Goal: Task Accomplishment & Management: Use online tool/utility

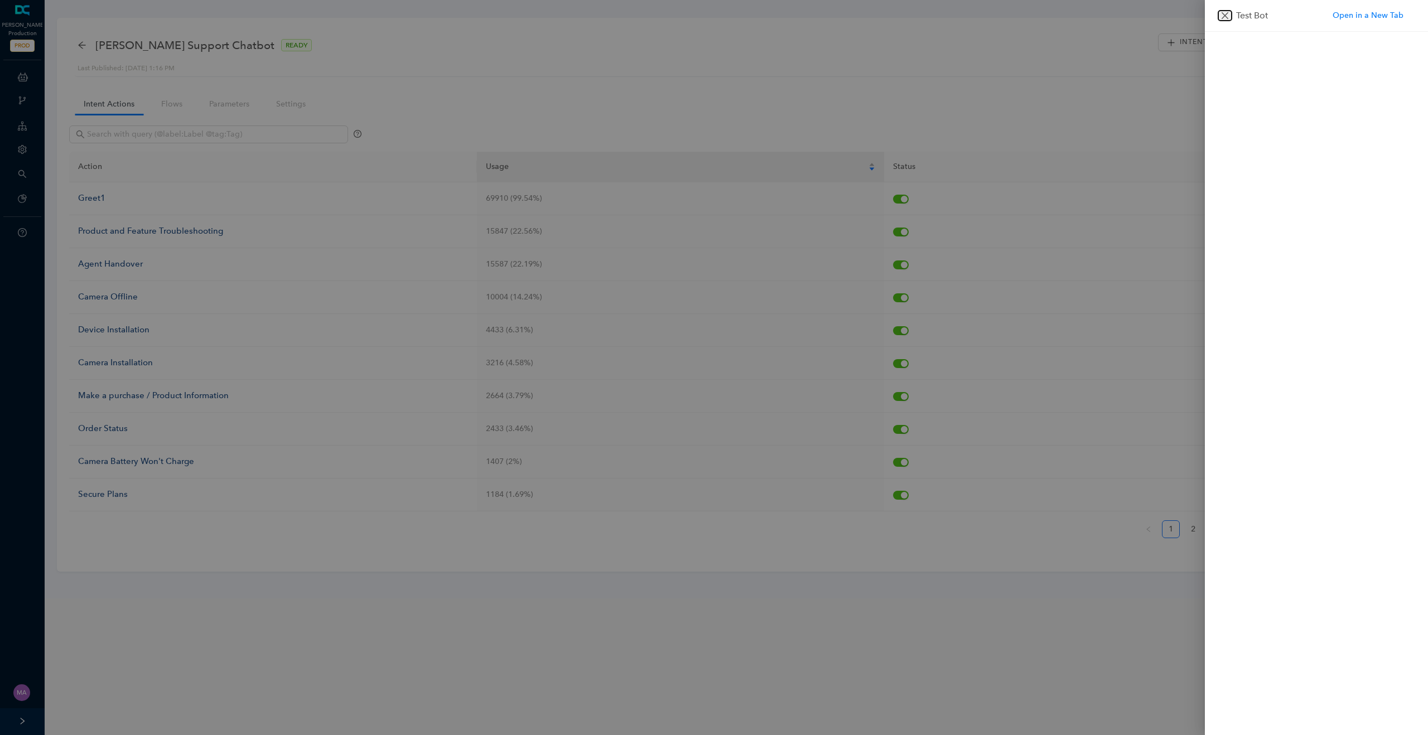
click at [1223, 14] on icon "close" at bounding box center [1225, 15] width 7 height 7
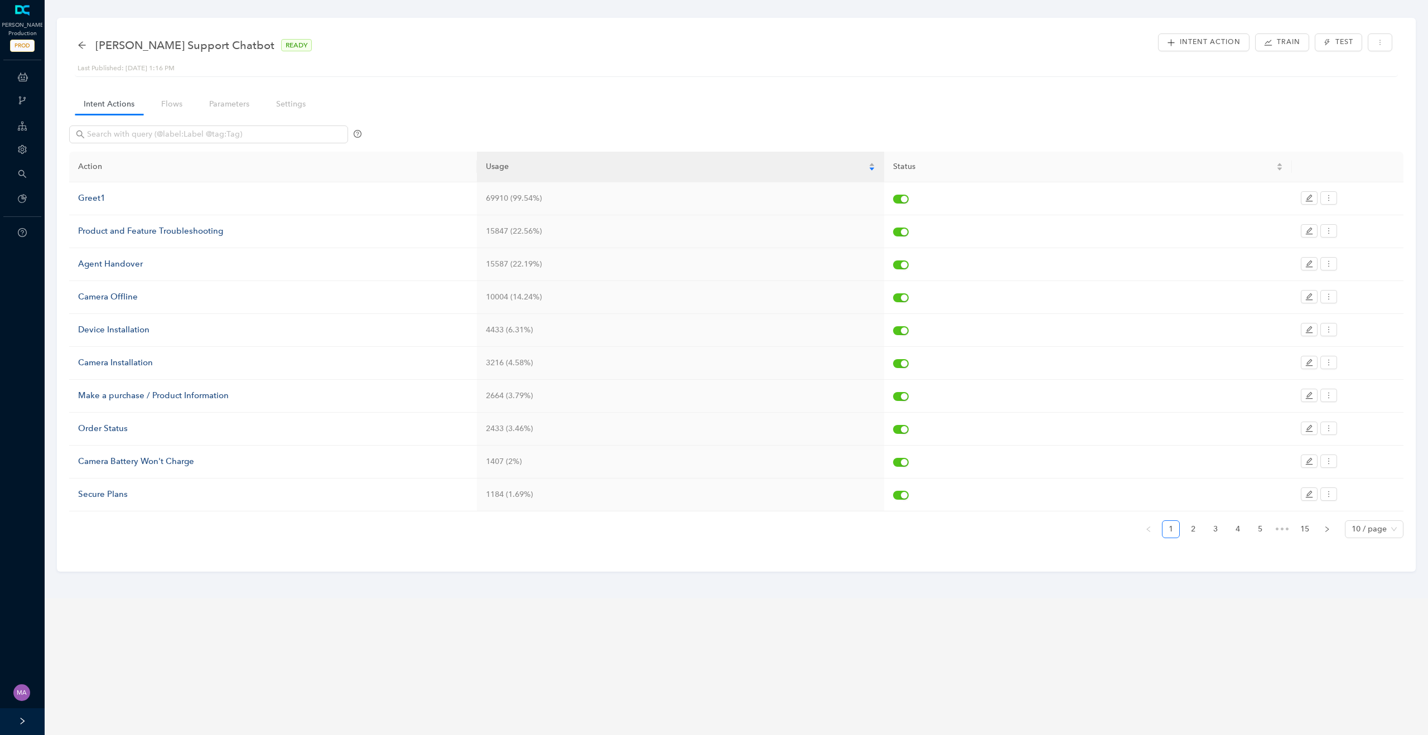
click at [169, 120] on div "Action Usage Status Greet1 69910 (99.54%) Product and Feature Troubleshooting 1…" at bounding box center [736, 333] width 1334 height 427
click at [176, 104] on link "Flows" at bounding box center [171, 104] width 39 height 21
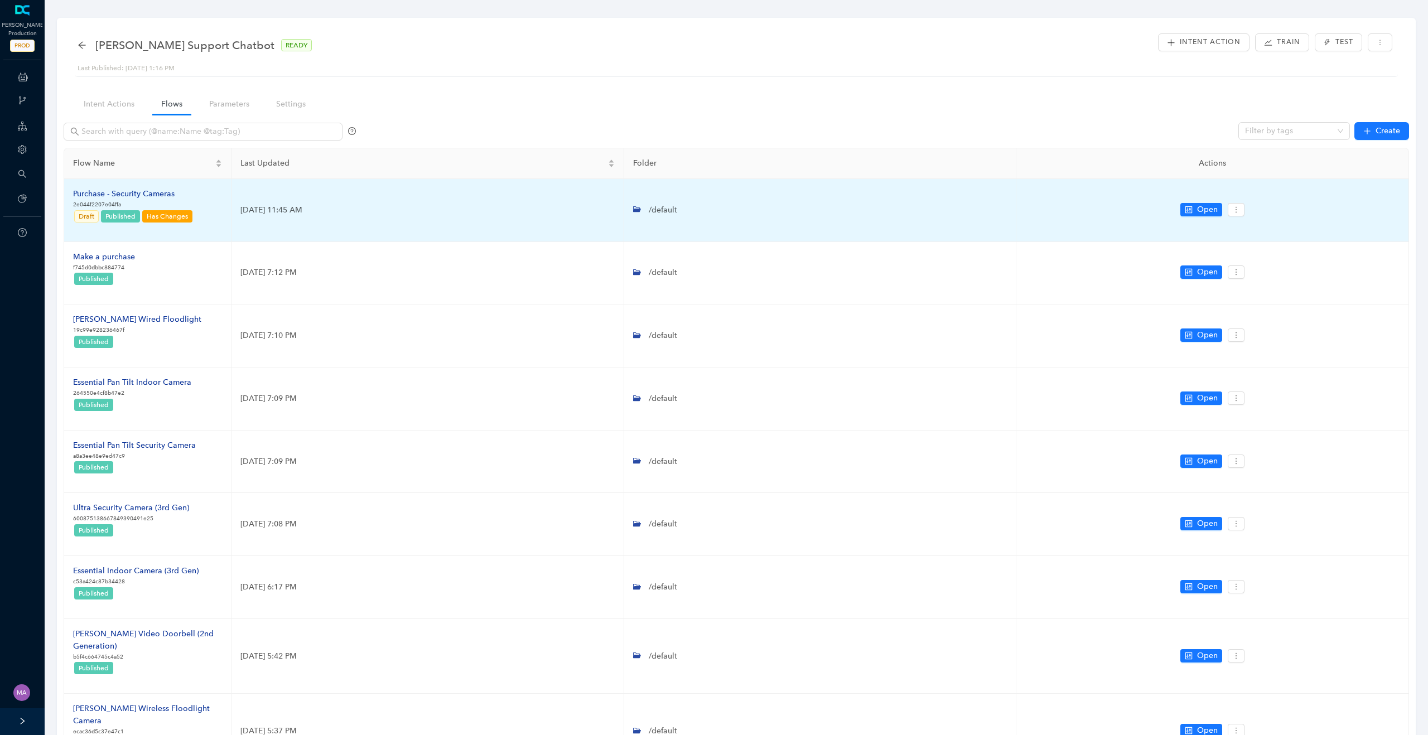
click at [147, 196] on div "Purchase - Security Cameras" at bounding box center [133, 194] width 120 height 12
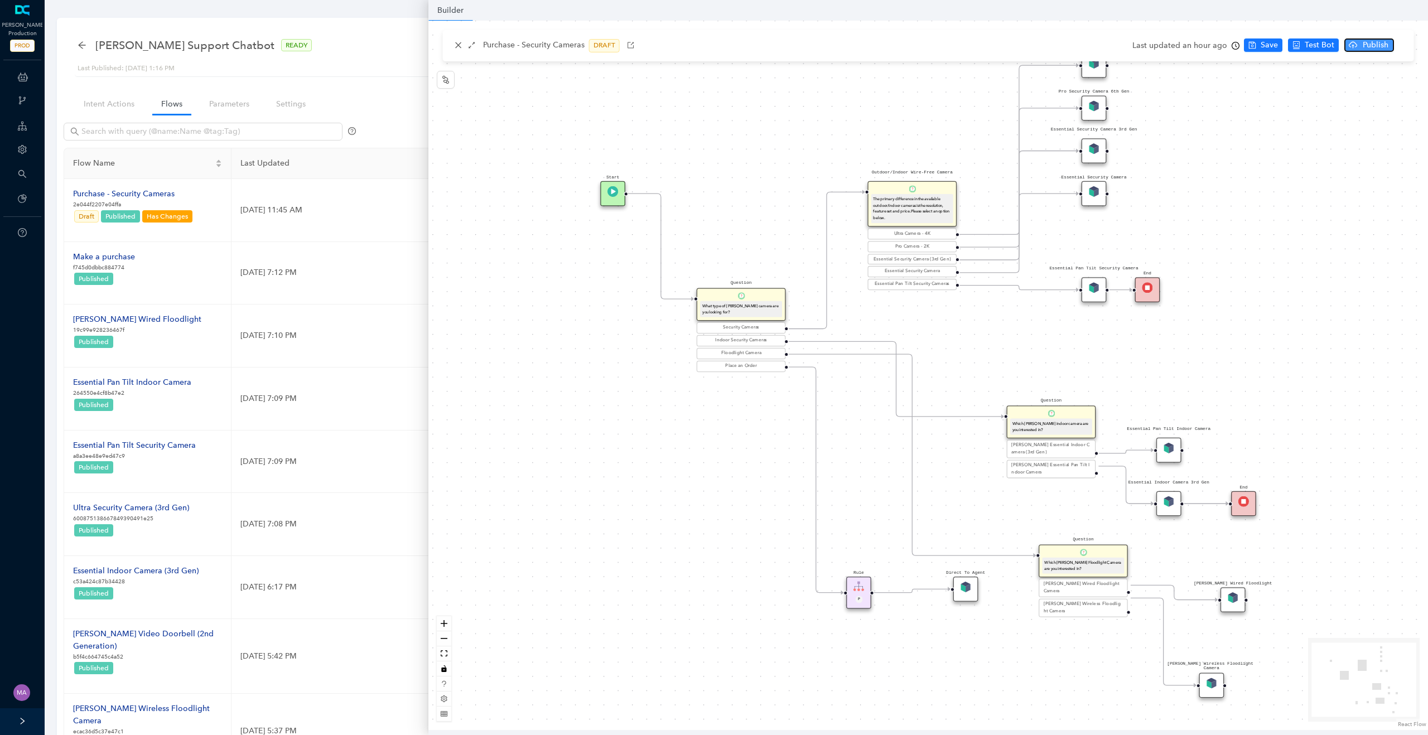
click at [1377, 46] on span "Publish" at bounding box center [1376, 45] width 28 height 12
click at [1401, 91] on span "Yes" at bounding box center [1403, 89] width 12 height 12
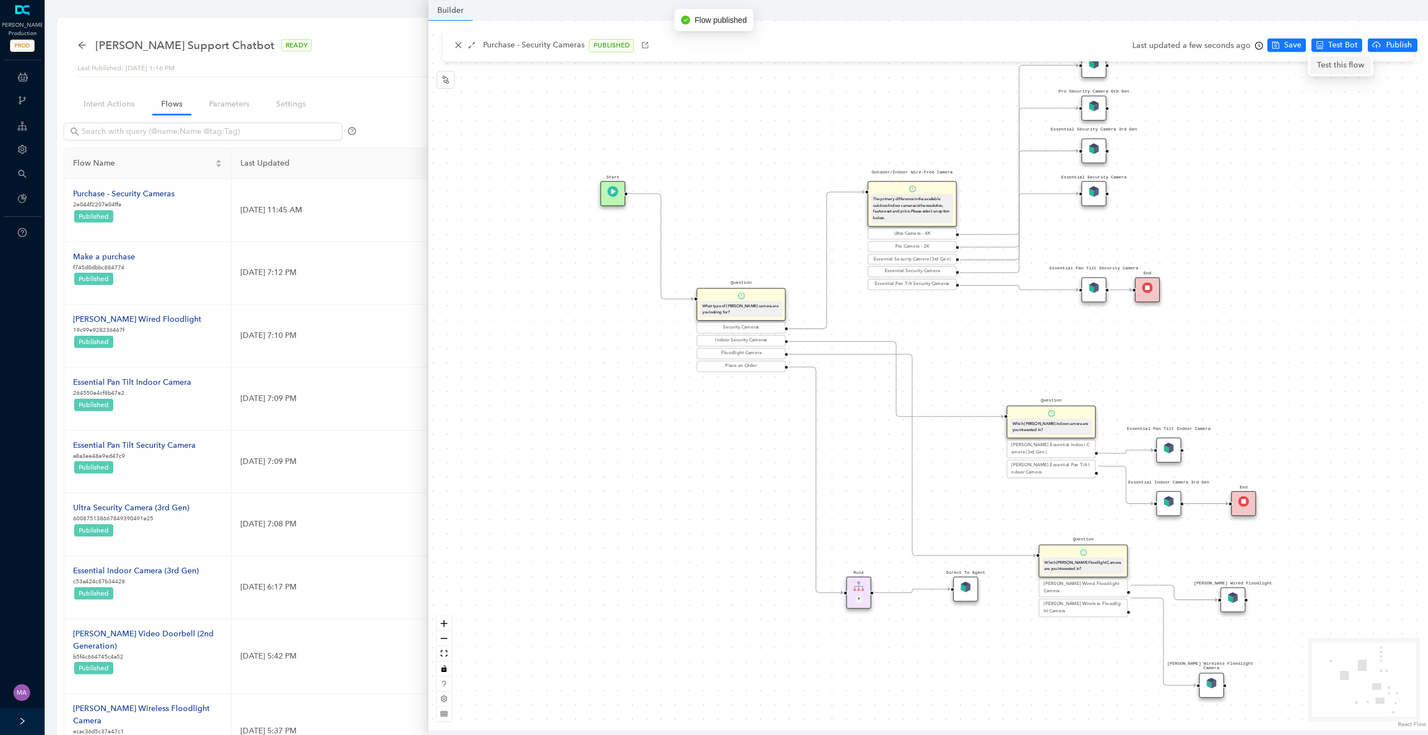
click at [1339, 66] on span "Test this flow" at bounding box center [1340, 65] width 47 height 12
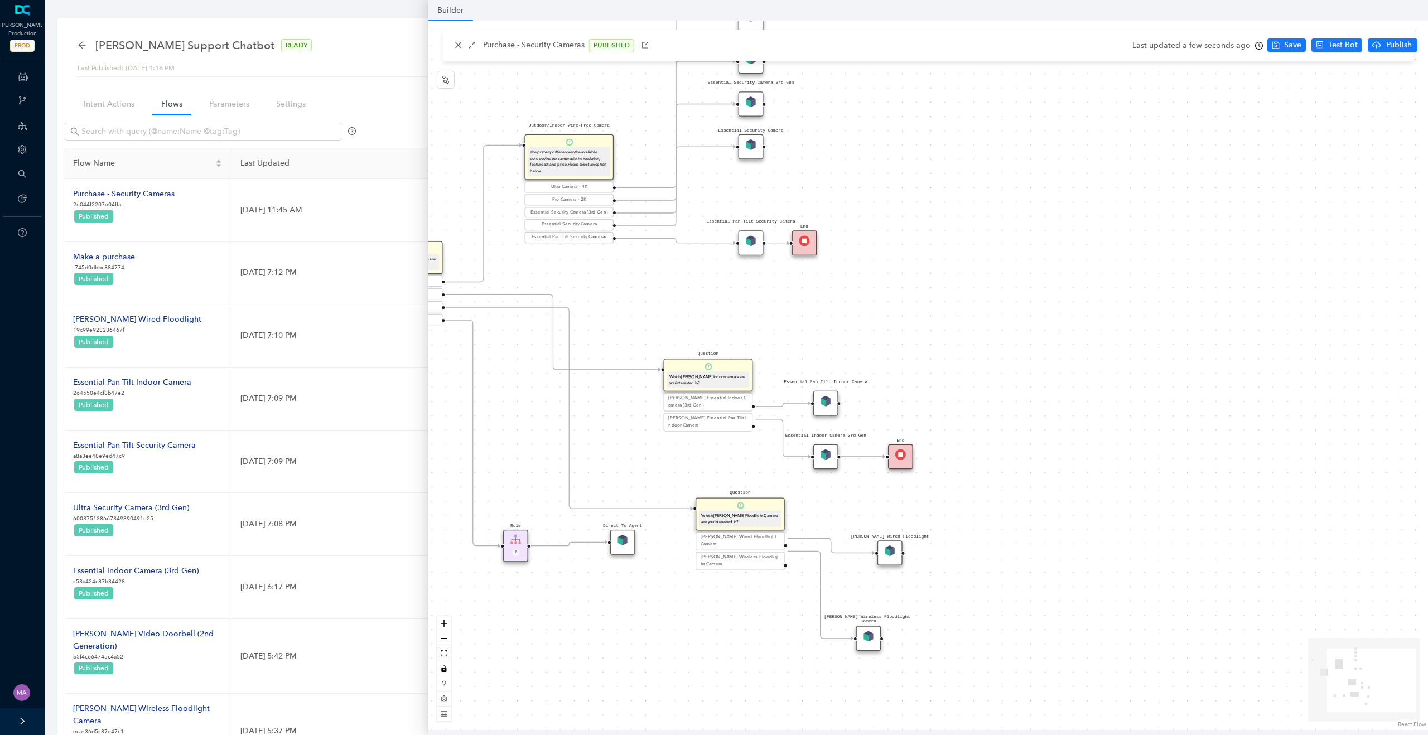
drag, startPoint x: 1200, startPoint y: 365, endPoint x: 857, endPoint y: 318, distance: 346.2
click at [857, 318] on div "Rule P Start Question What type of [PERSON_NAME] camera are you looking for? Se…" at bounding box center [928, 375] width 1000 height 709
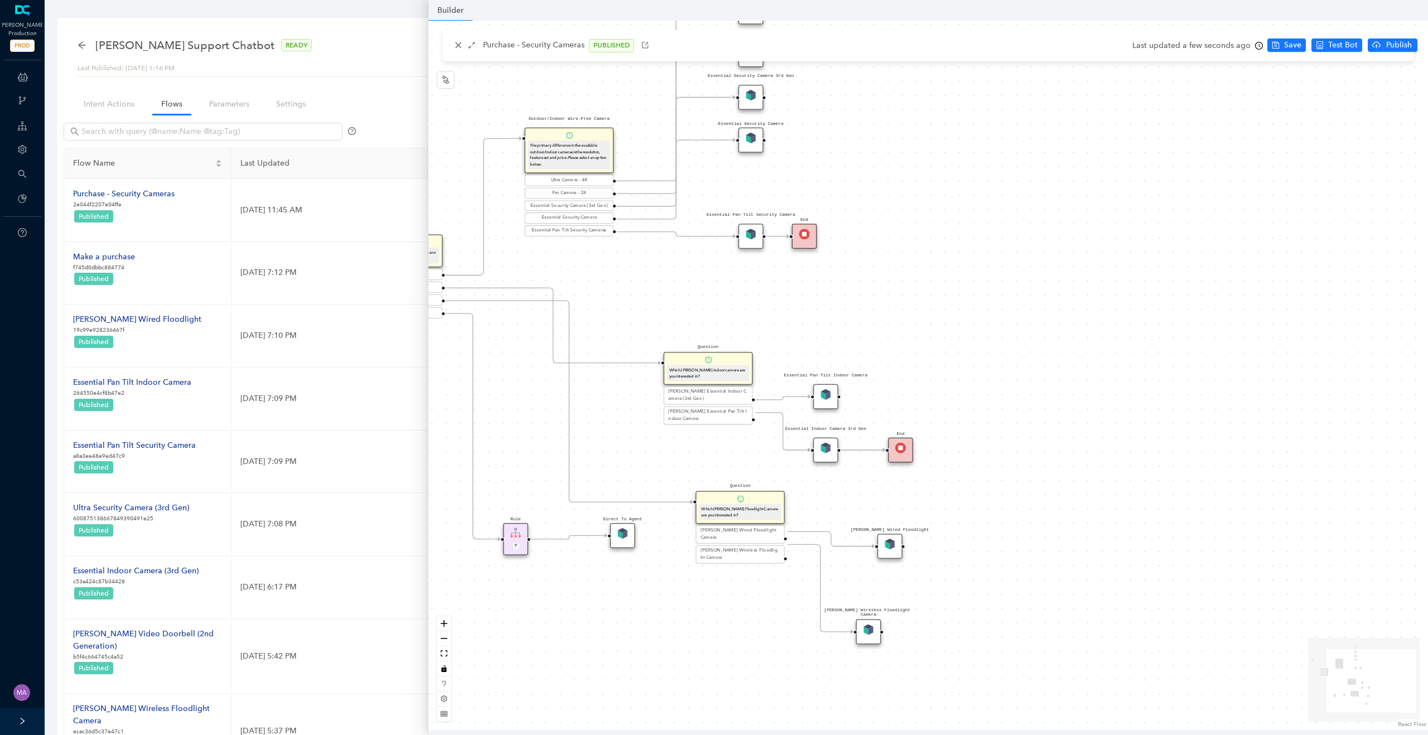
drag, startPoint x: 890, startPoint y: 379, endPoint x: 907, endPoint y: 256, distance: 124.6
click at [907, 256] on div "Rule P Start Question What type of [PERSON_NAME] camera are you looking for? Se…" at bounding box center [928, 375] width 1000 height 709
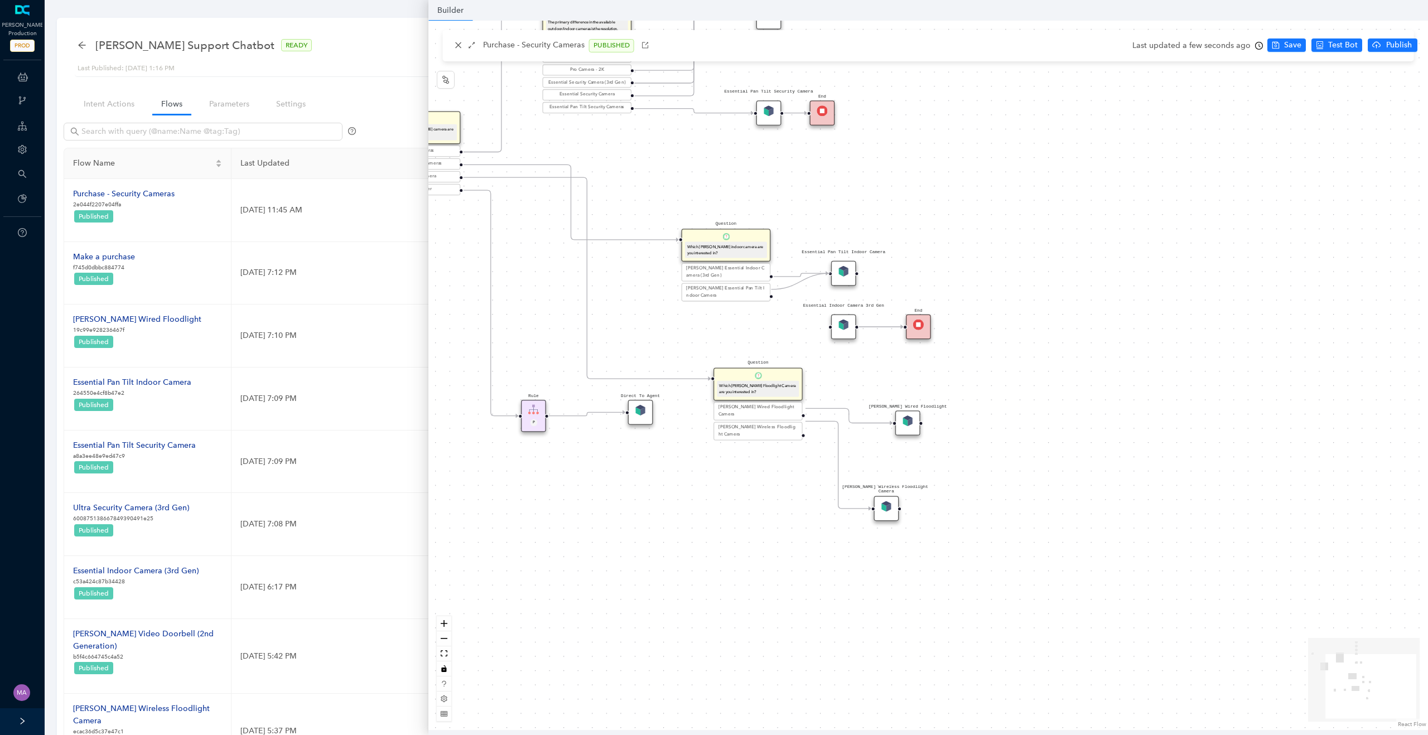
drag, startPoint x: 824, startPoint y: 326, endPoint x: 828, endPoint y: 264, distance: 61.5
click at [796, 274] on icon "Edge from reactflownode_b6021cca-1e36-4fff-b17f-f5edd269930d to reactflownode_d…" at bounding box center [800, 281] width 55 height 16
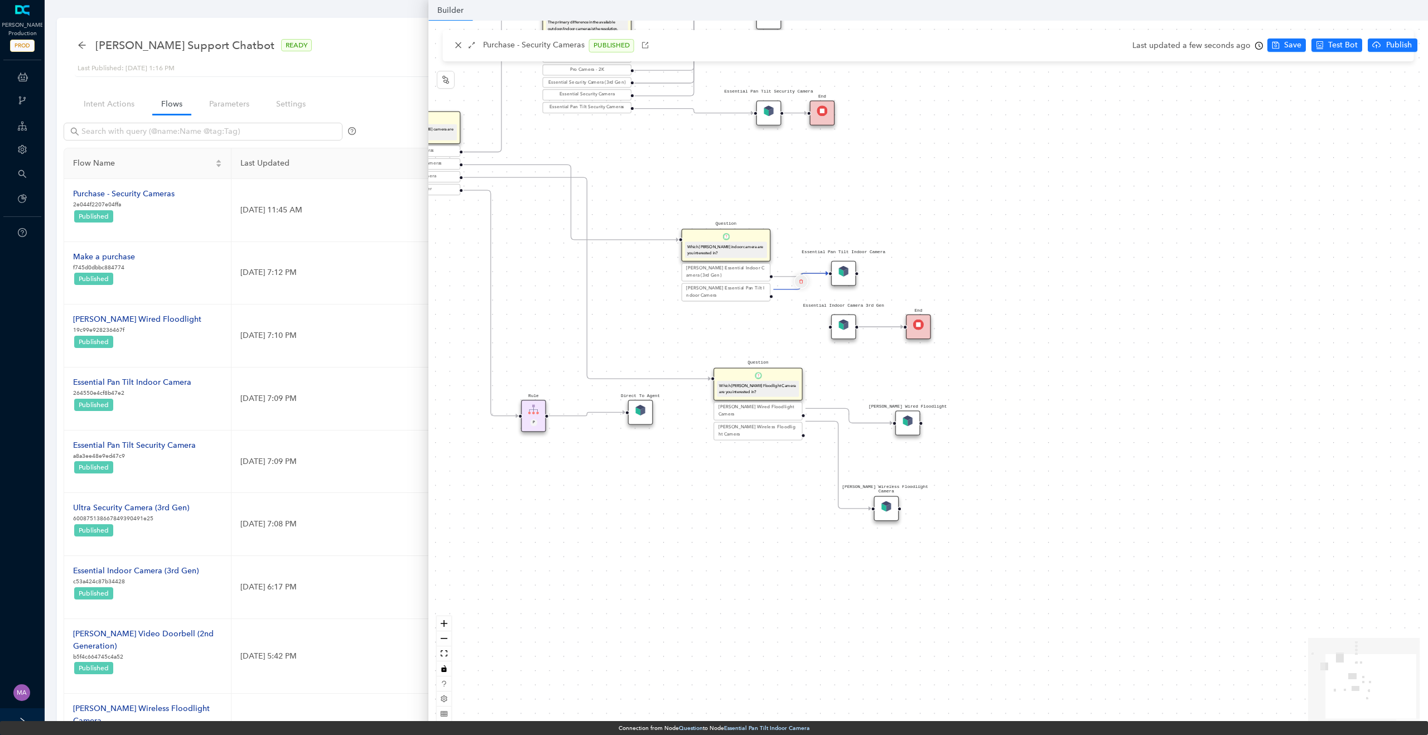
click at [803, 281] on button "Edge from reactflownode_b6021cca-1e36-4fff-b17f-f5edd269930d to reactflownode_d…" at bounding box center [801, 281] width 15 height 15
click at [861, 254] on span "Yes" at bounding box center [867, 254] width 12 height 12
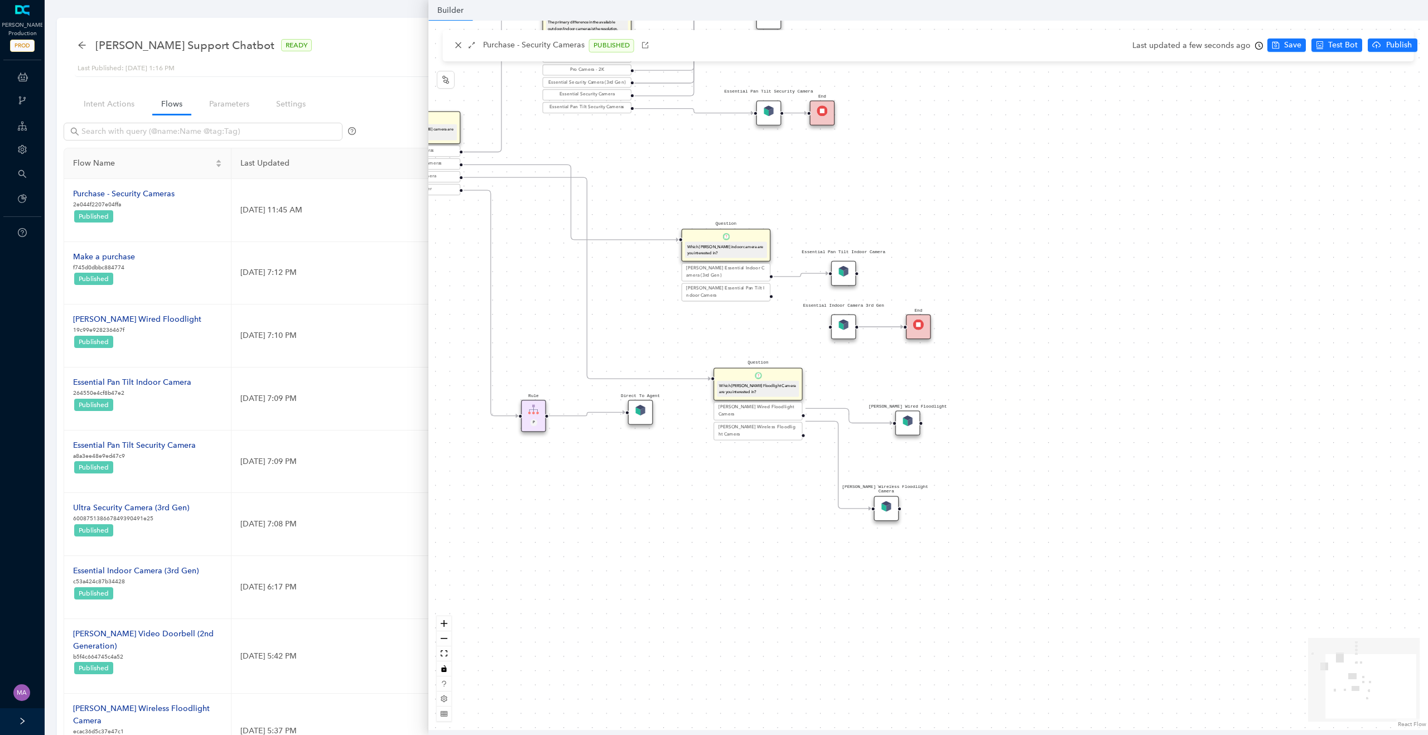
click at [800, 273] on icon "Edge from reactflownode_b6021cca-1e36-4fff-b17f-f5edd269930d to reactflownode_d…" at bounding box center [800, 274] width 55 height 3
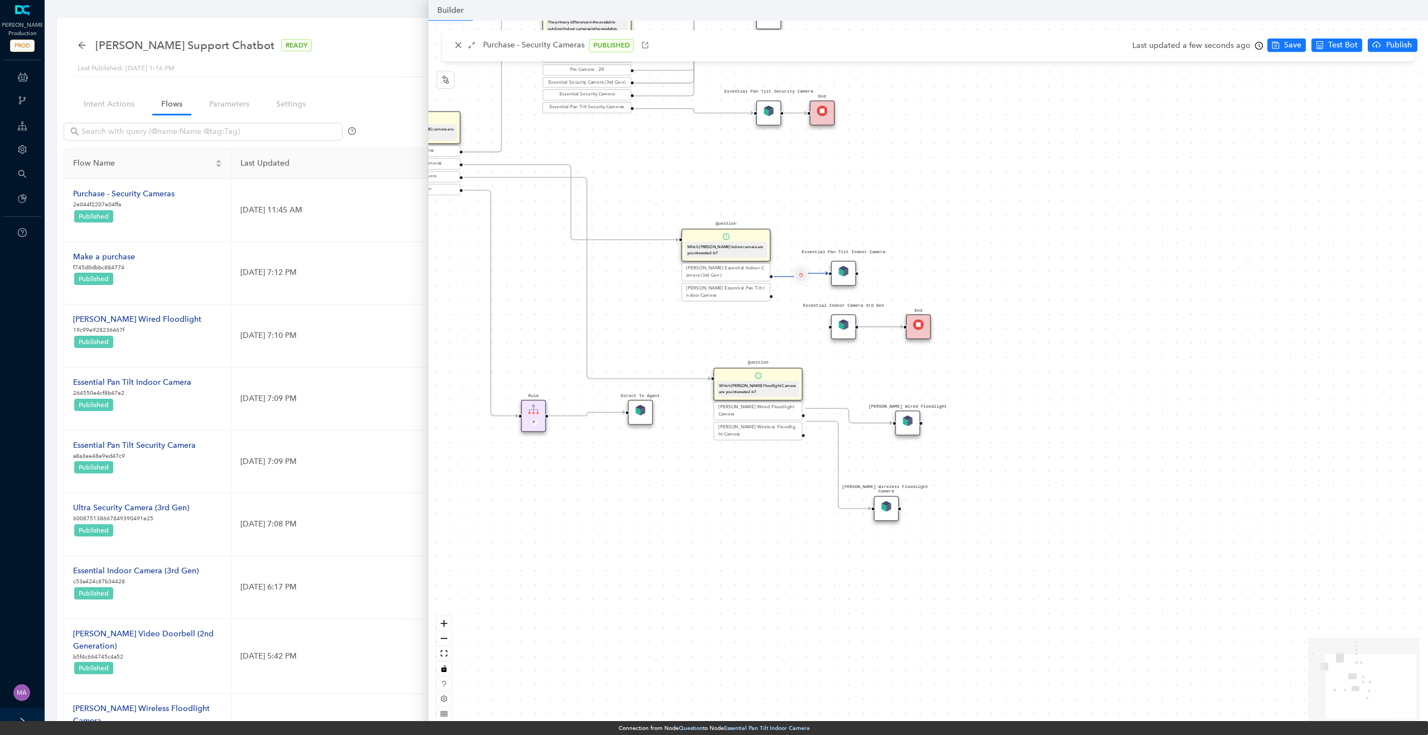
click at [797, 276] on button "Edge from reactflownode_b6021cca-1e36-4fff-b17f-f5edd269930d to reactflownode_d…" at bounding box center [801, 275] width 15 height 15
click at [863, 251] on span "Yes" at bounding box center [867, 248] width 12 height 12
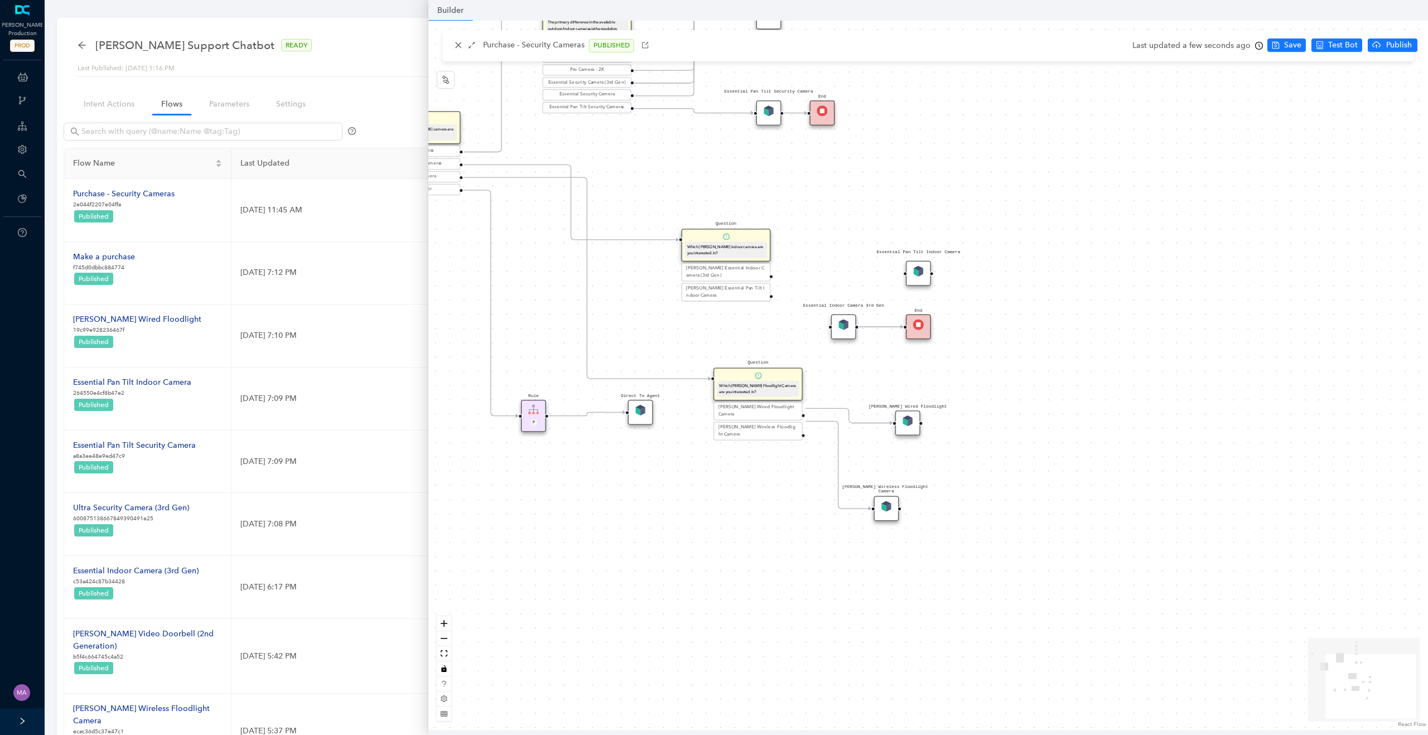
drag, startPoint x: 837, startPoint y: 276, endPoint x: 950, endPoint y: 279, distance: 113.9
click at [931, 279] on div "Essential Pan Tilt Indoor Camera" at bounding box center [918, 273] width 25 height 25
drag, startPoint x: 847, startPoint y: 329, endPoint x: 847, endPoint y: 272, distance: 56.9
click at [847, 272] on img at bounding box center [843, 271] width 11 height 11
drag, startPoint x: 917, startPoint y: 330, endPoint x: 916, endPoint y: 273, distance: 57.5
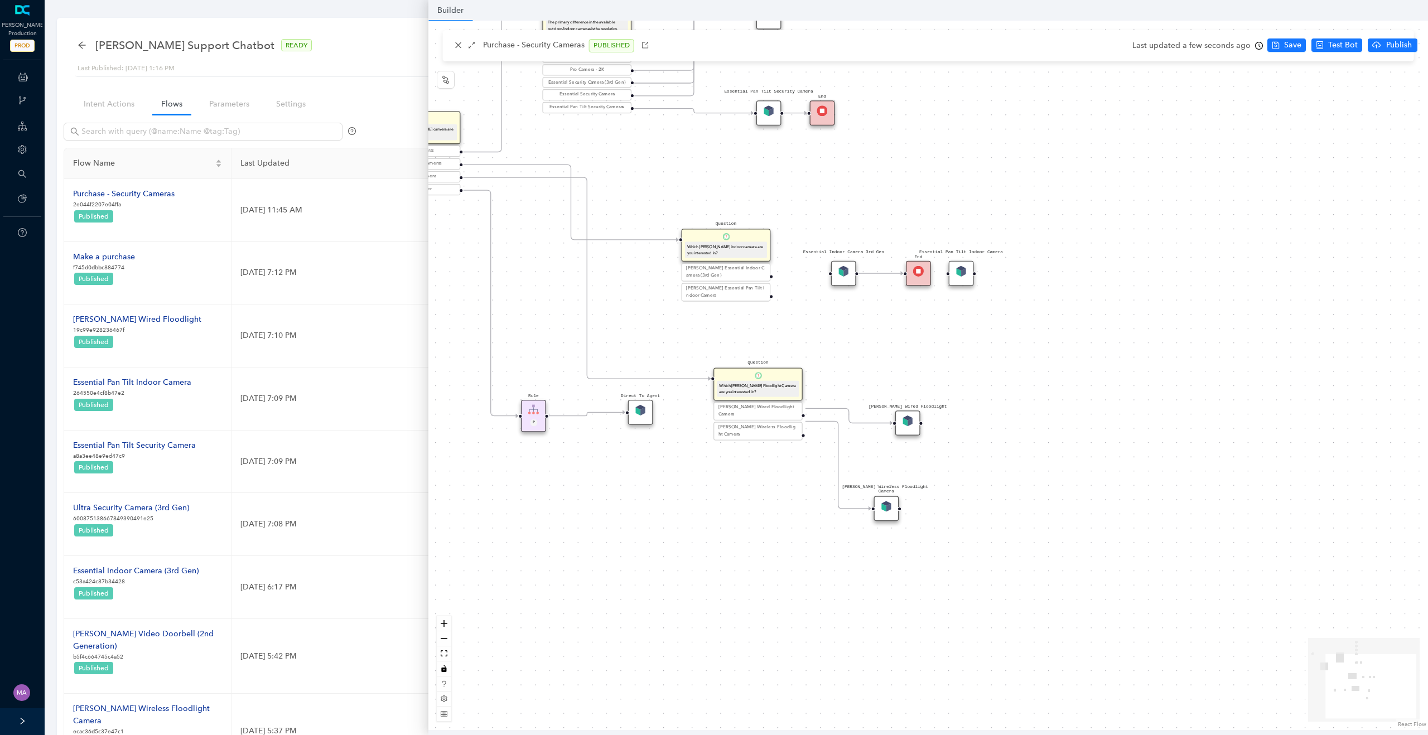
click at [916, 273] on div "End" at bounding box center [918, 273] width 25 height 25
drag, startPoint x: 962, startPoint y: 279, endPoint x: 849, endPoint y: 335, distance: 125.5
click at [849, 335] on div "Essential Pan Tilt Indoor Camera" at bounding box center [843, 327] width 25 height 25
drag, startPoint x: 771, startPoint y: 288, endPoint x: 825, endPoint y: 321, distance: 63.3
click at [825, 321] on div "Rule P Start Question What type of [PERSON_NAME] camera are you looking for? Se…" at bounding box center [928, 375] width 1000 height 709
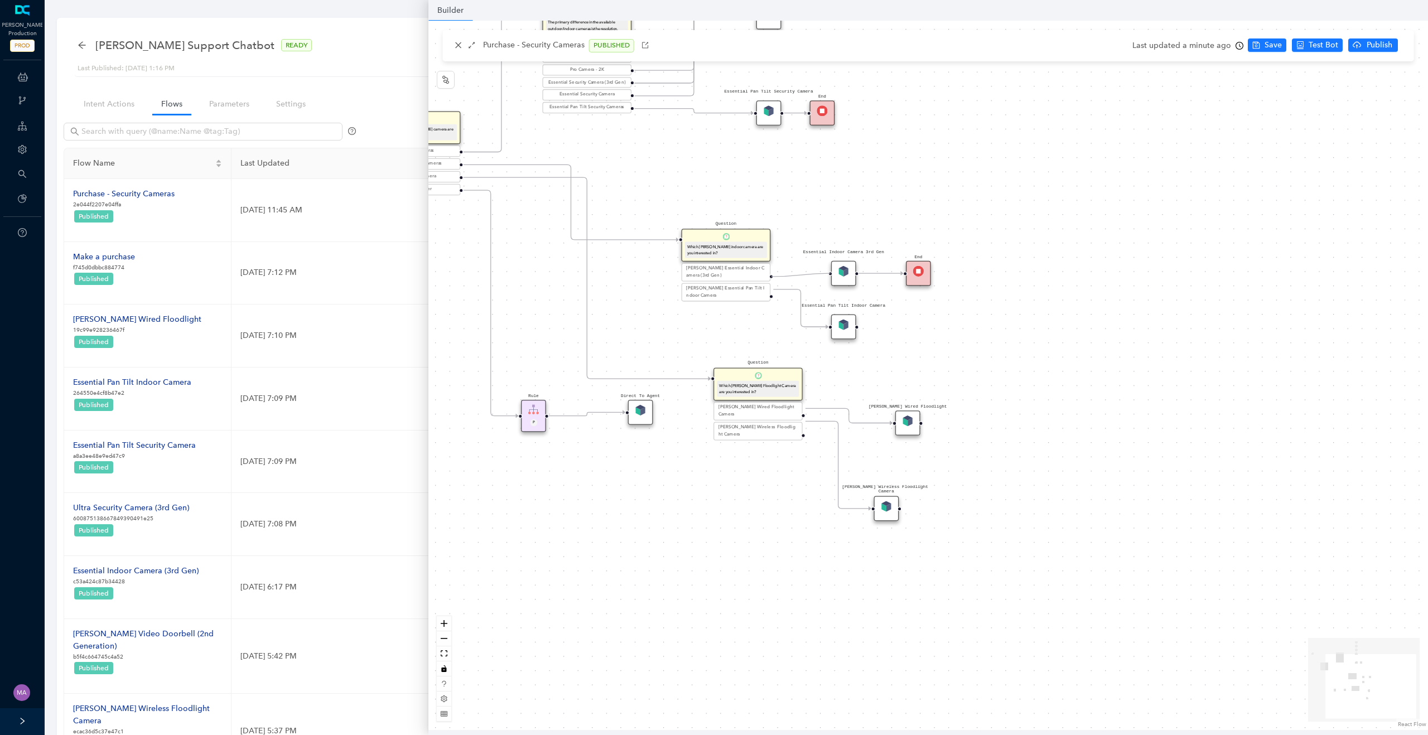
drag, startPoint x: 771, startPoint y: 276, endPoint x: 841, endPoint y: 276, distance: 69.7
click at [841, 276] on div "Rule P Start Question What type of [PERSON_NAME] camera are you looking for? Se…" at bounding box center [774, 511] width 1277 height 906
click at [842, 326] on img at bounding box center [843, 325] width 11 height 11
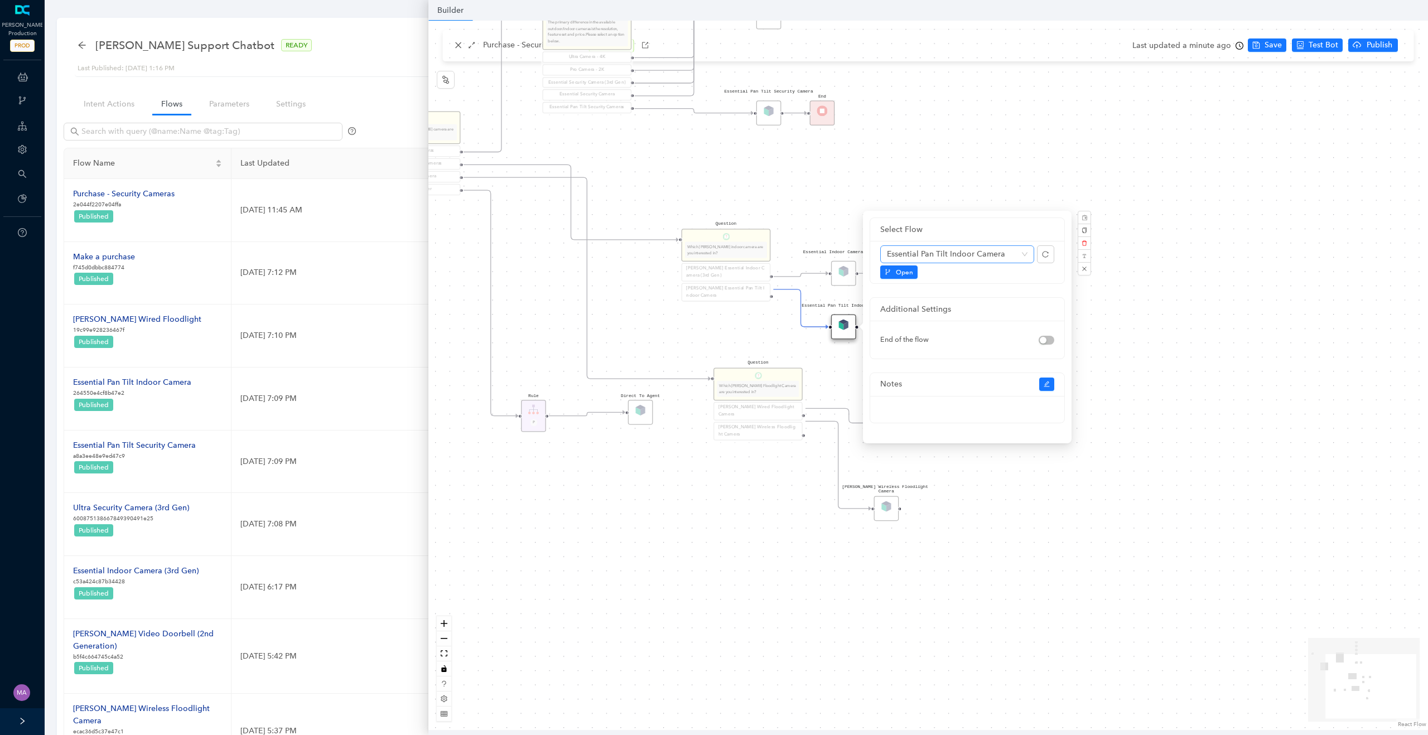
click at [970, 259] on span "Essential Pan Tilt Indoor Camera" at bounding box center [957, 254] width 141 height 17
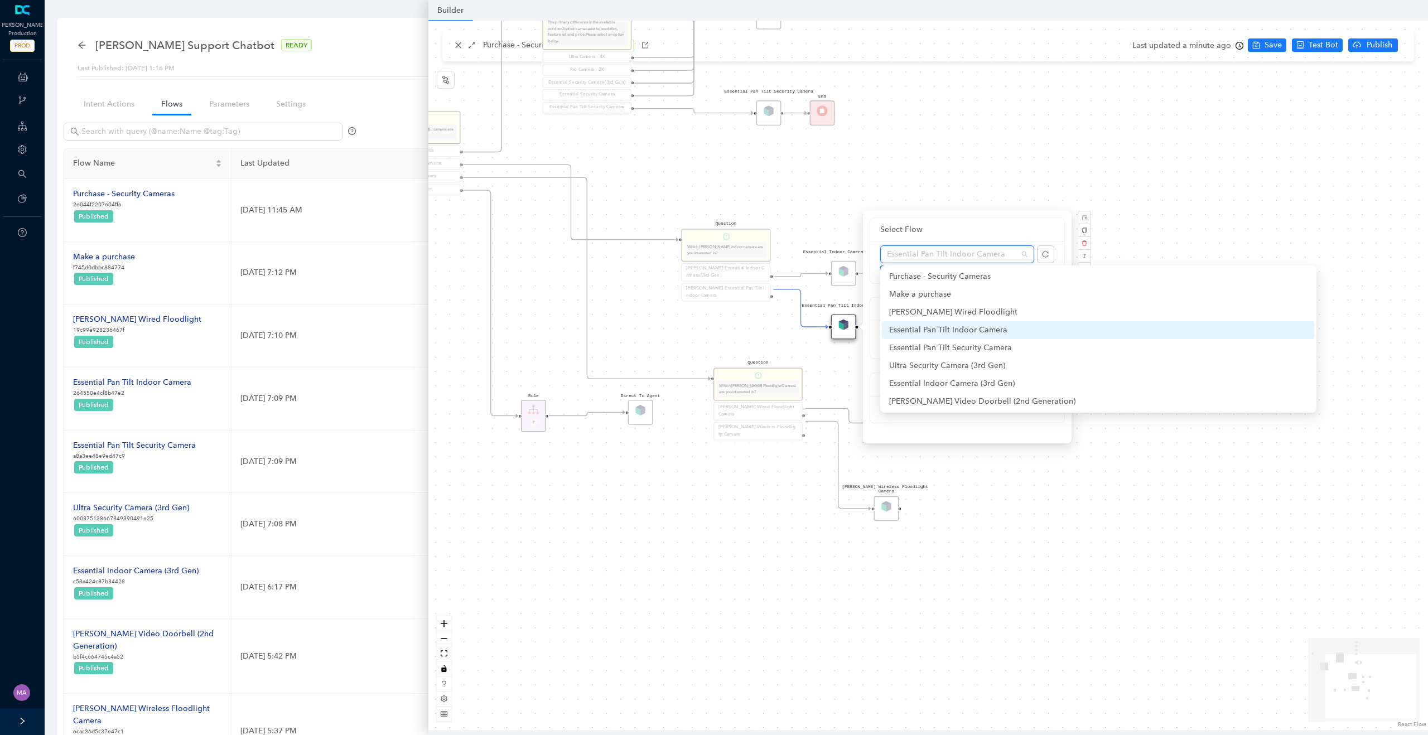
click at [953, 326] on div "Essential Pan Tilt Indoor Camera" at bounding box center [1098, 330] width 418 height 12
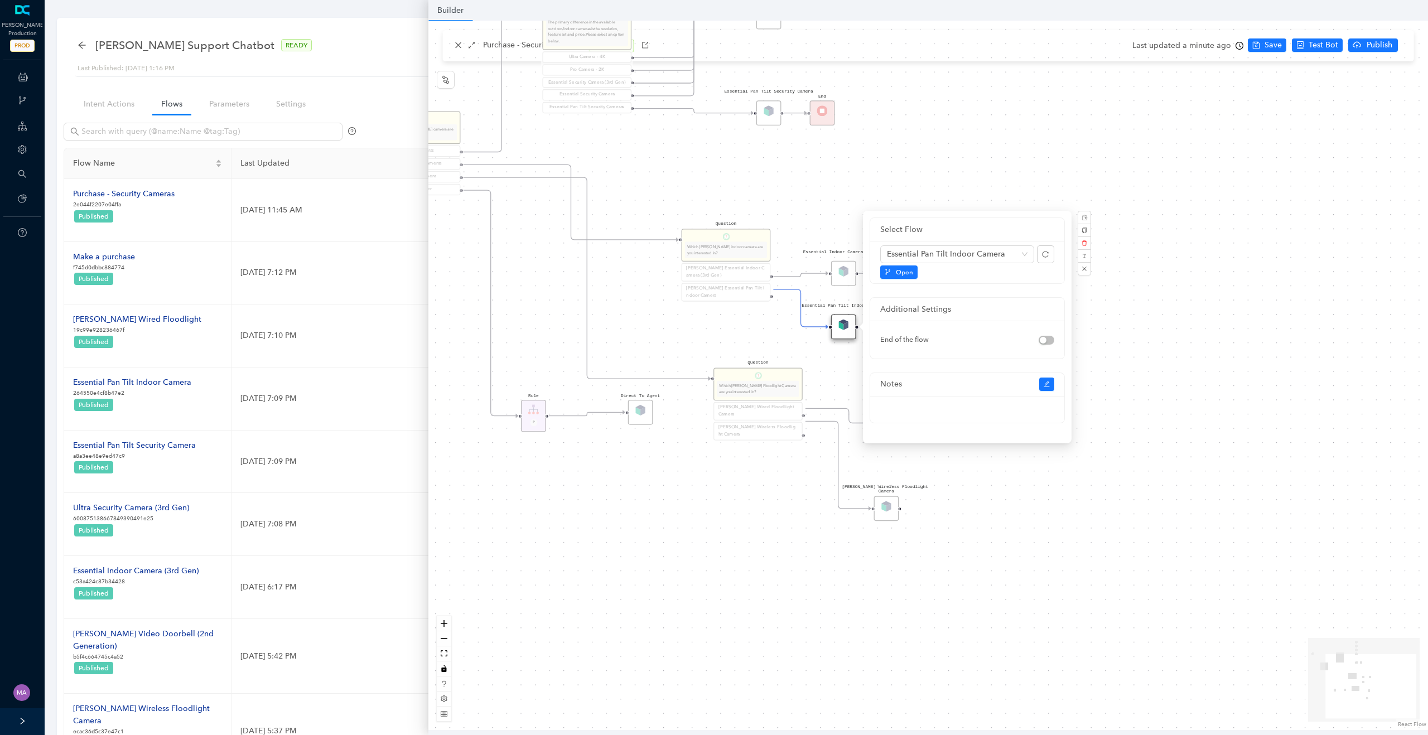
click at [754, 325] on div "Rule P Start Question What type of [PERSON_NAME] camera are you looking for? Se…" at bounding box center [928, 375] width 1000 height 709
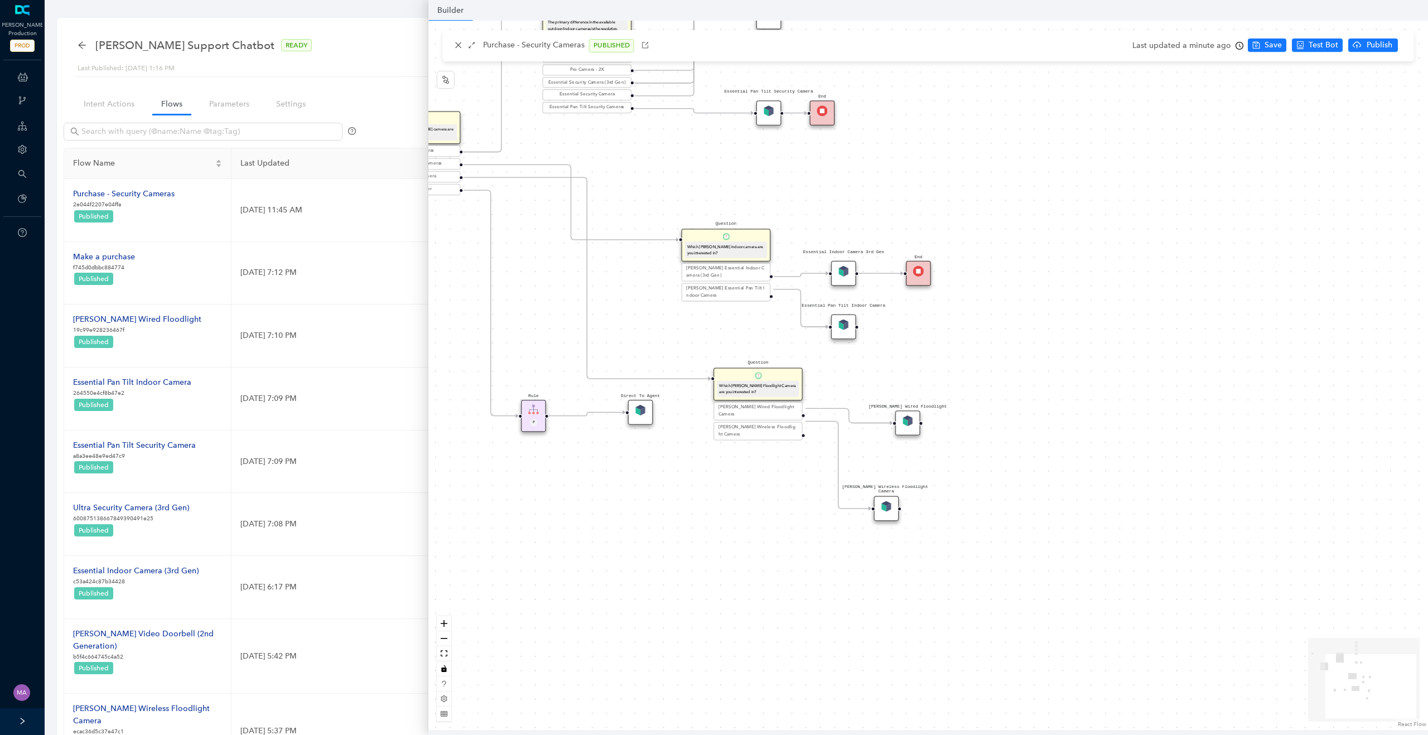
click at [841, 272] on img at bounding box center [843, 271] width 11 height 11
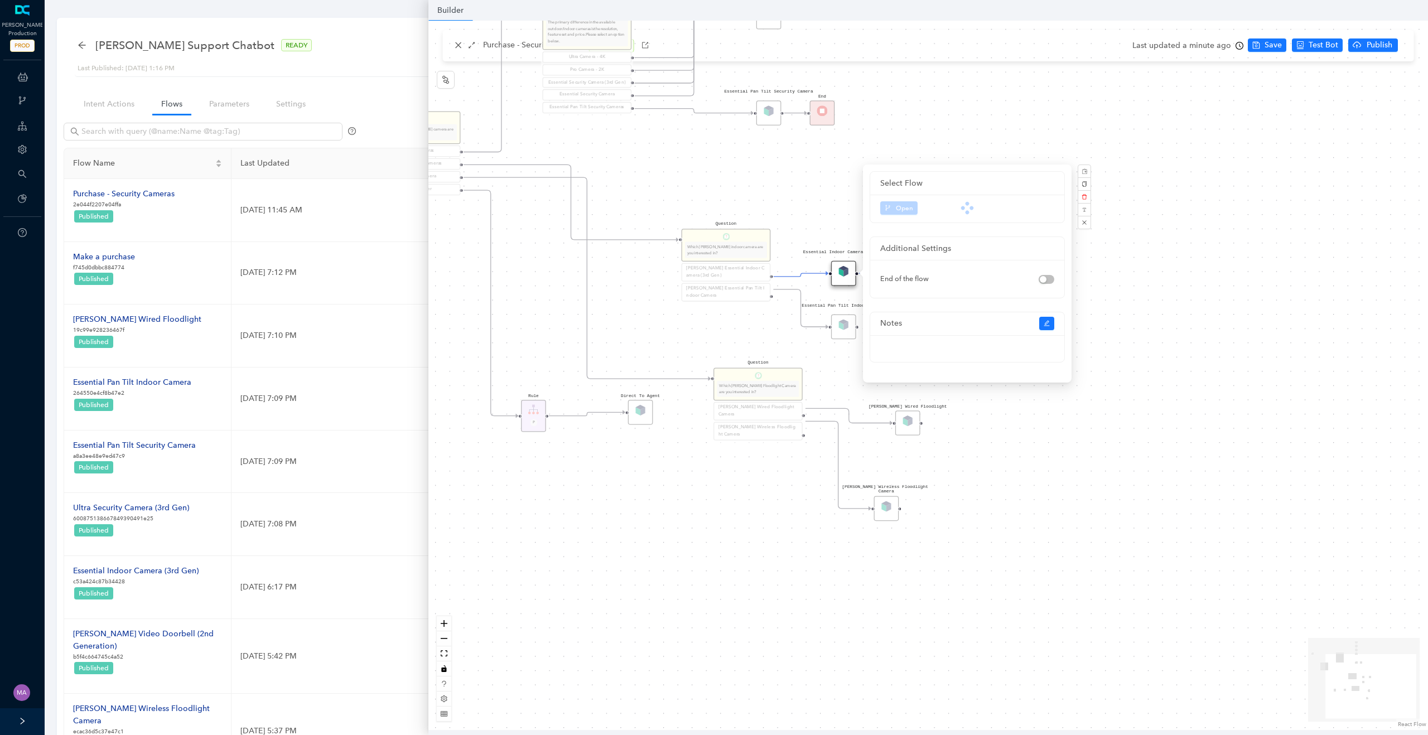
click at [819, 204] on div "Rule P Start Question What type of [PERSON_NAME] camera are you looking for? Se…" at bounding box center [928, 375] width 1000 height 709
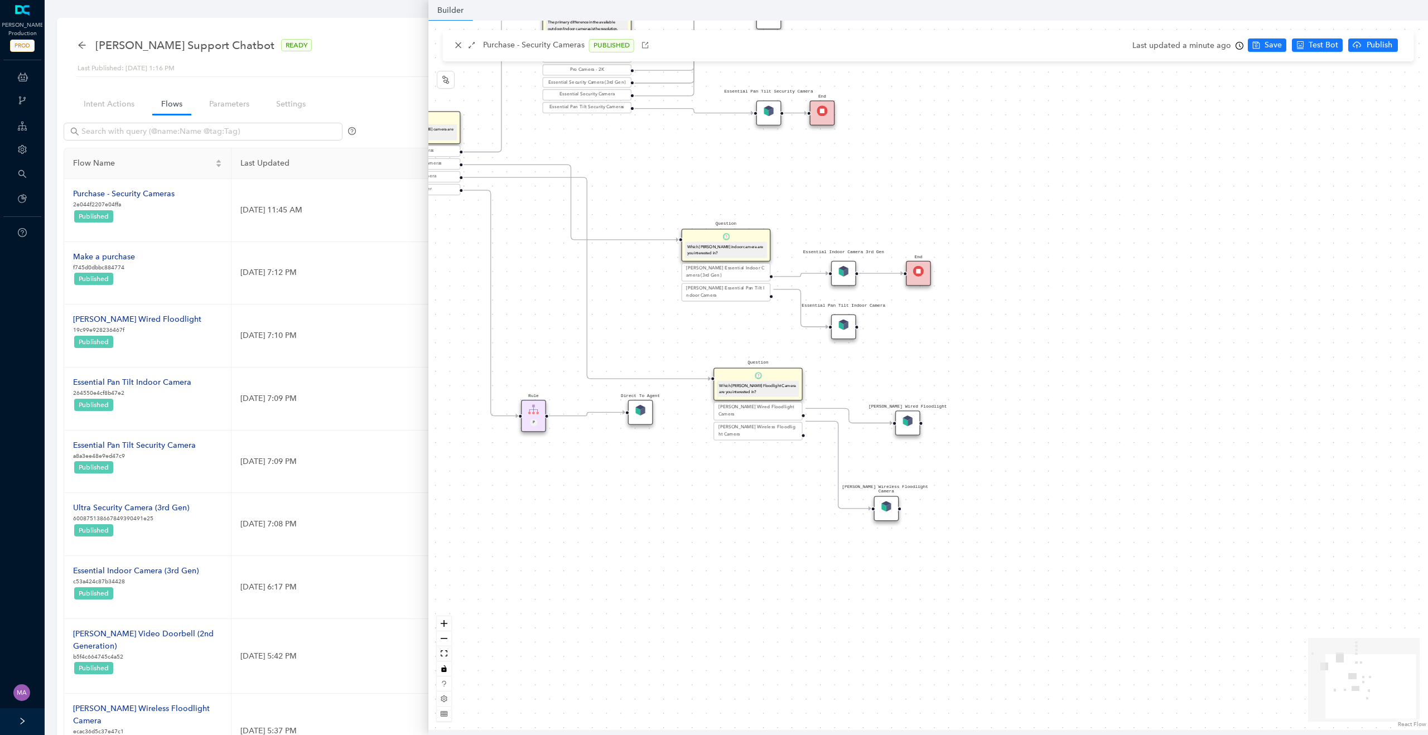
click at [846, 326] on img at bounding box center [843, 325] width 11 height 11
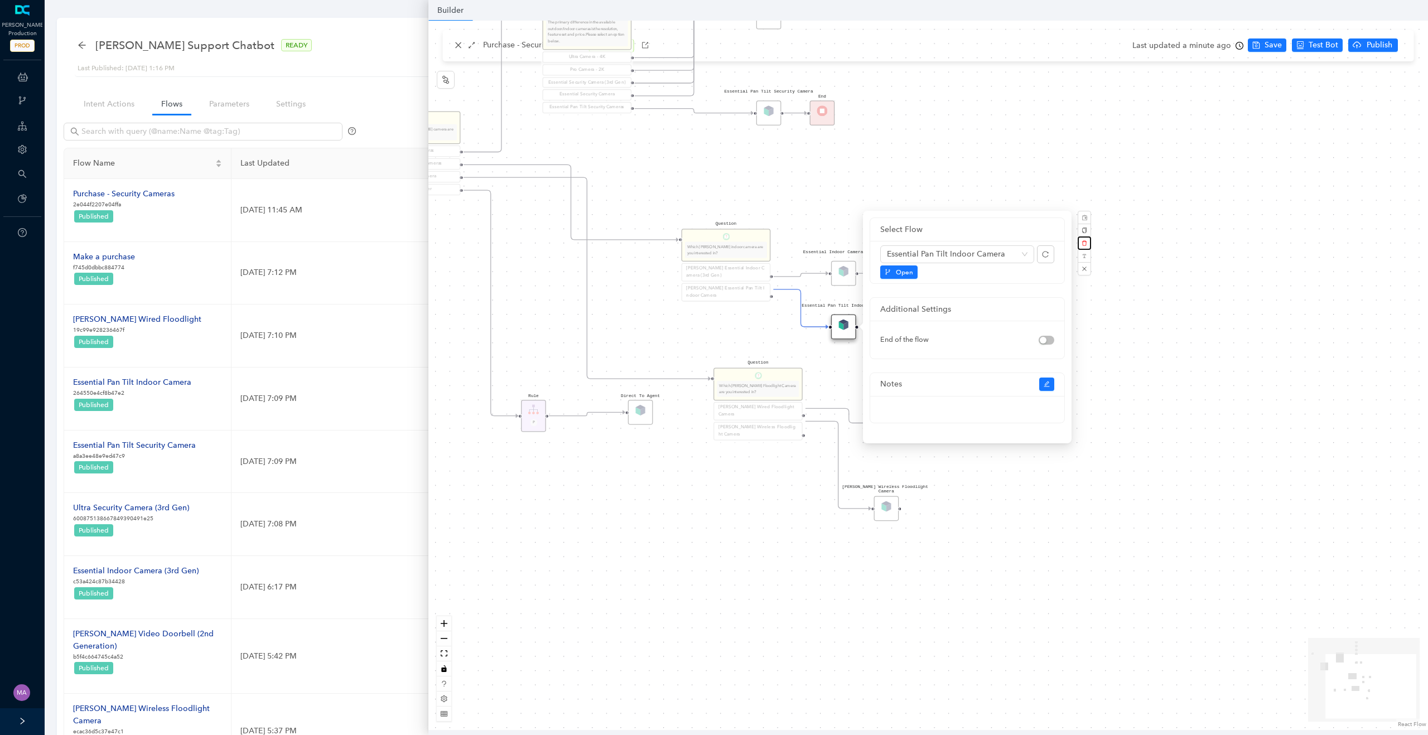
click at [1088, 241] on button "button" at bounding box center [1084, 242] width 13 height 13
click at [796, 325] on icon "Edge from reactflownode_b6021cca-1e36-4fff-b17f-f5edd269930d to reactflownode_d…" at bounding box center [800, 307] width 55 height 37
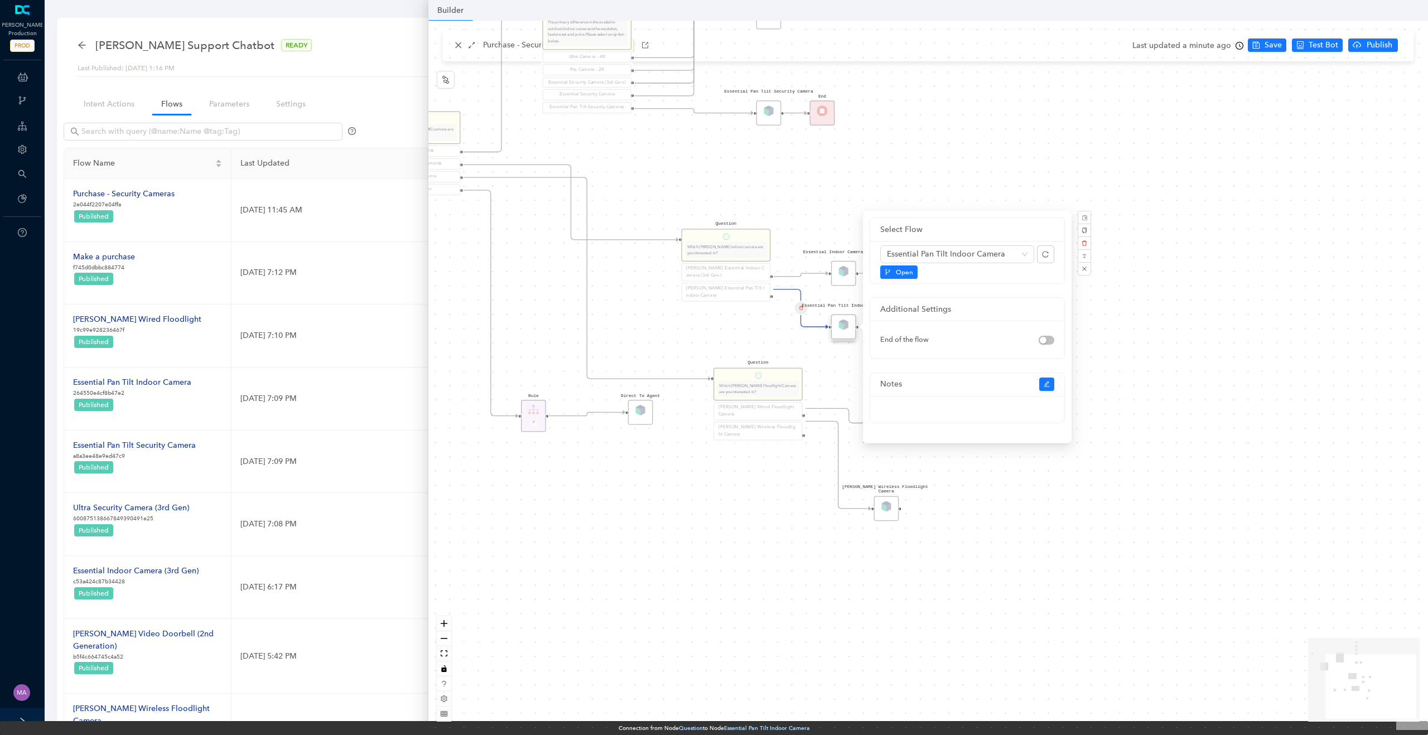
click at [804, 306] on pre "Essential Pan Tilt Indoor Camera" at bounding box center [843, 305] width 89 height 4
click at [742, 324] on div "Rule P Start Question What type of [PERSON_NAME] camera are you looking for? Se…" at bounding box center [928, 375] width 1000 height 709
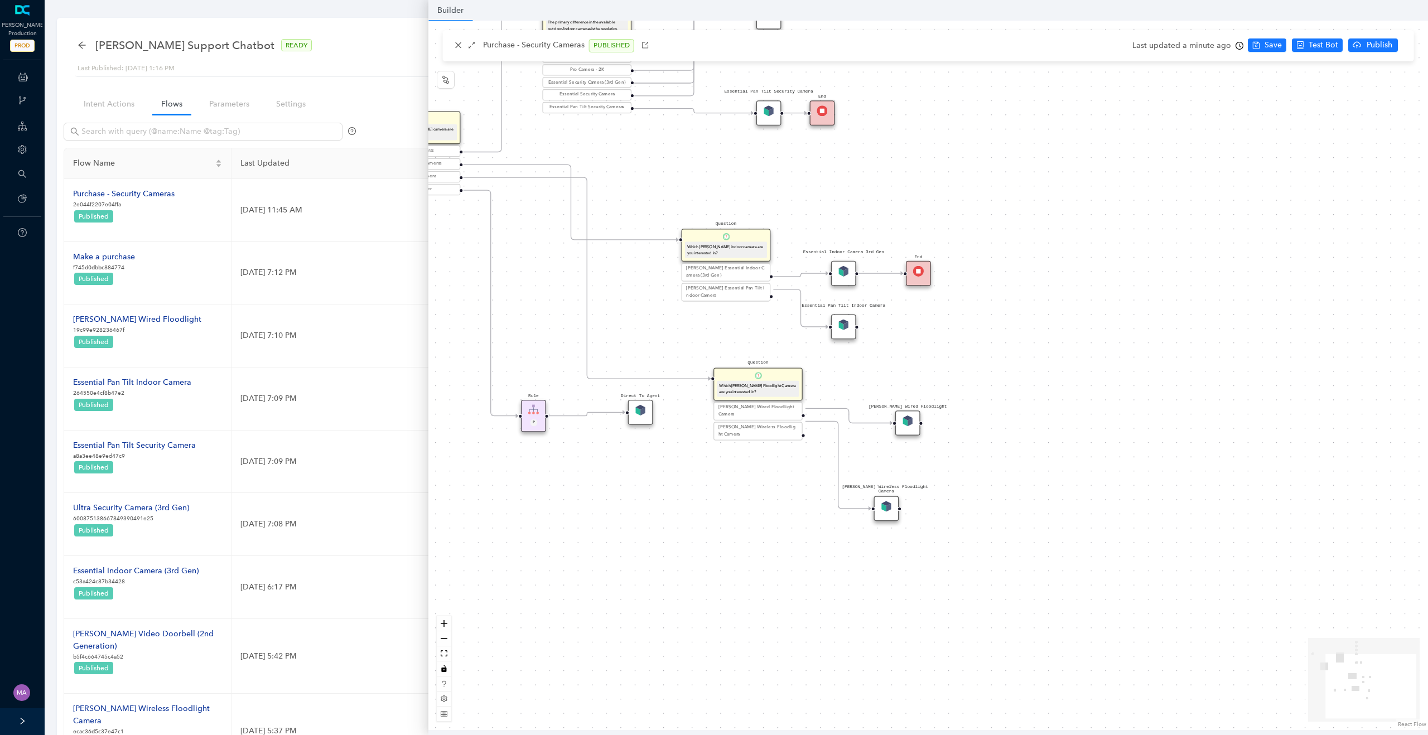
click at [806, 310] on icon "Edge from reactflownode_b6021cca-1e36-4fff-b17f-f5edd269930d to reactflownode_d…" at bounding box center [800, 307] width 55 height 37
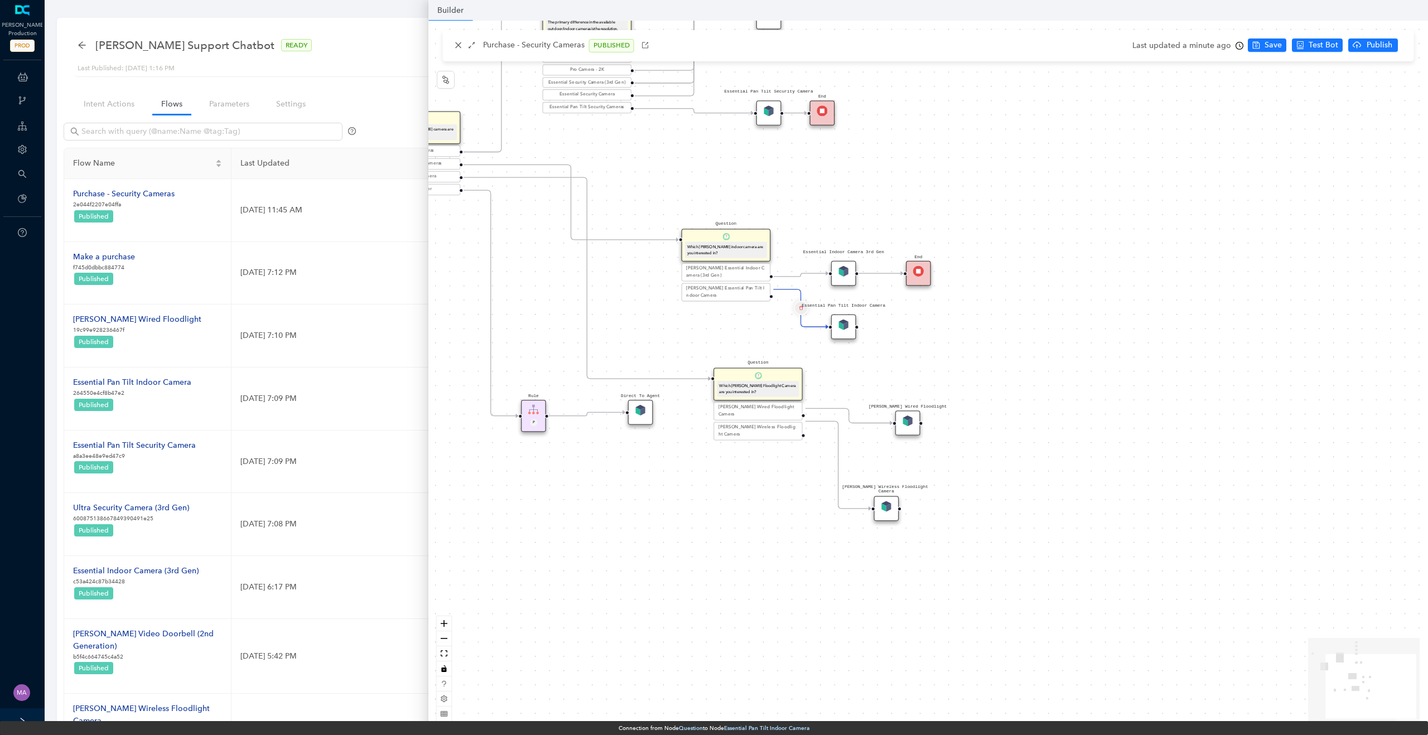
click at [803, 310] on button "Edge from reactflownode_b6021cca-1e36-4fff-b17f-f5edd269930d to reactflownode_d…" at bounding box center [801, 308] width 15 height 15
click at [864, 282] on span "Yes" at bounding box center [867, 281] width 12 height 12
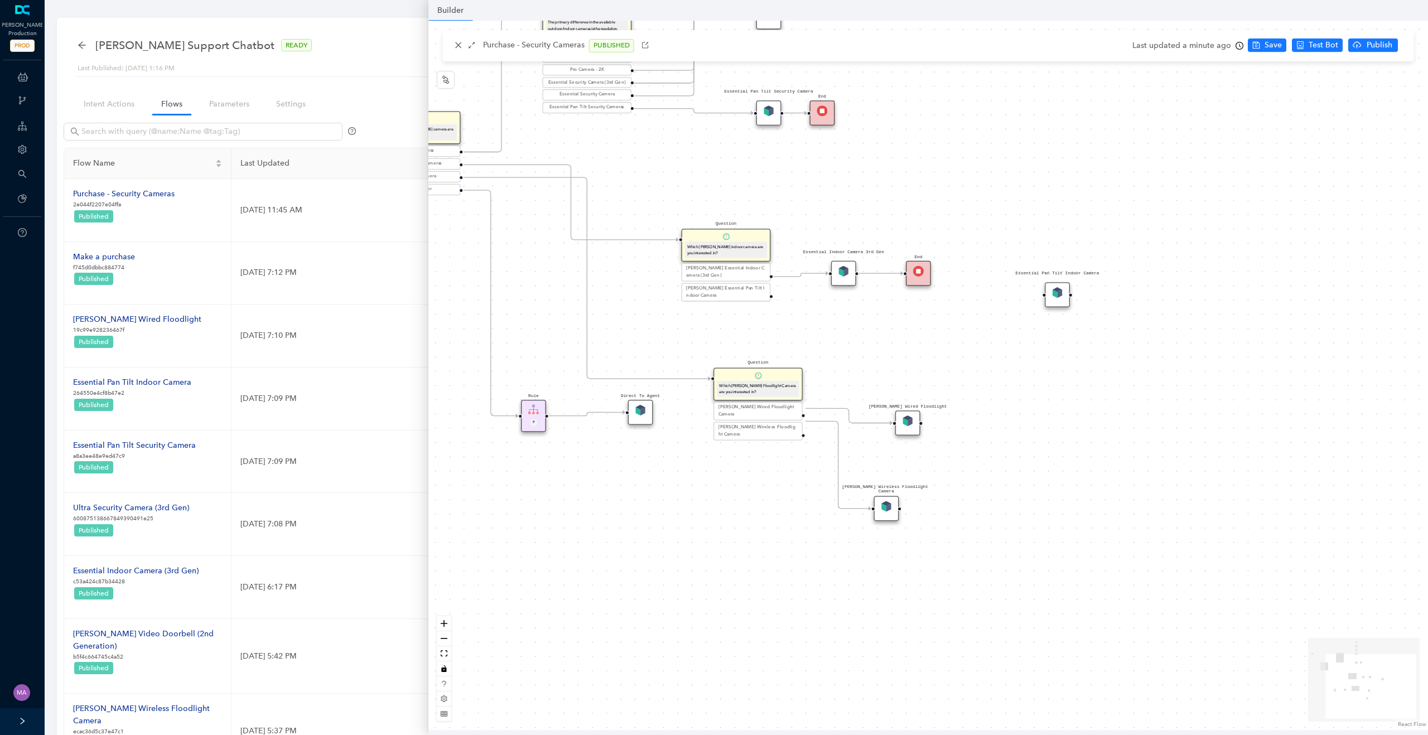
drag, startPoint x: 847, startPoint y: 335, endPoint x: 1065, endPoint y: 281, distance: 224.8
click at [1065, 282] on div "Essential Pan Tilt Indoor Camera" at bounding box center [1057, 294] width 25 height 25
drag, startPoint x: 771, startPoint y: 288, endPoint x: 853, endPoint y: 298, distance: 82.7
click at [854, 299] on div "Rule P Start Question What type of [PERSON_NAME] camera are you looking for? Se…" at bounding box center [928, 375] width 1000 height 709
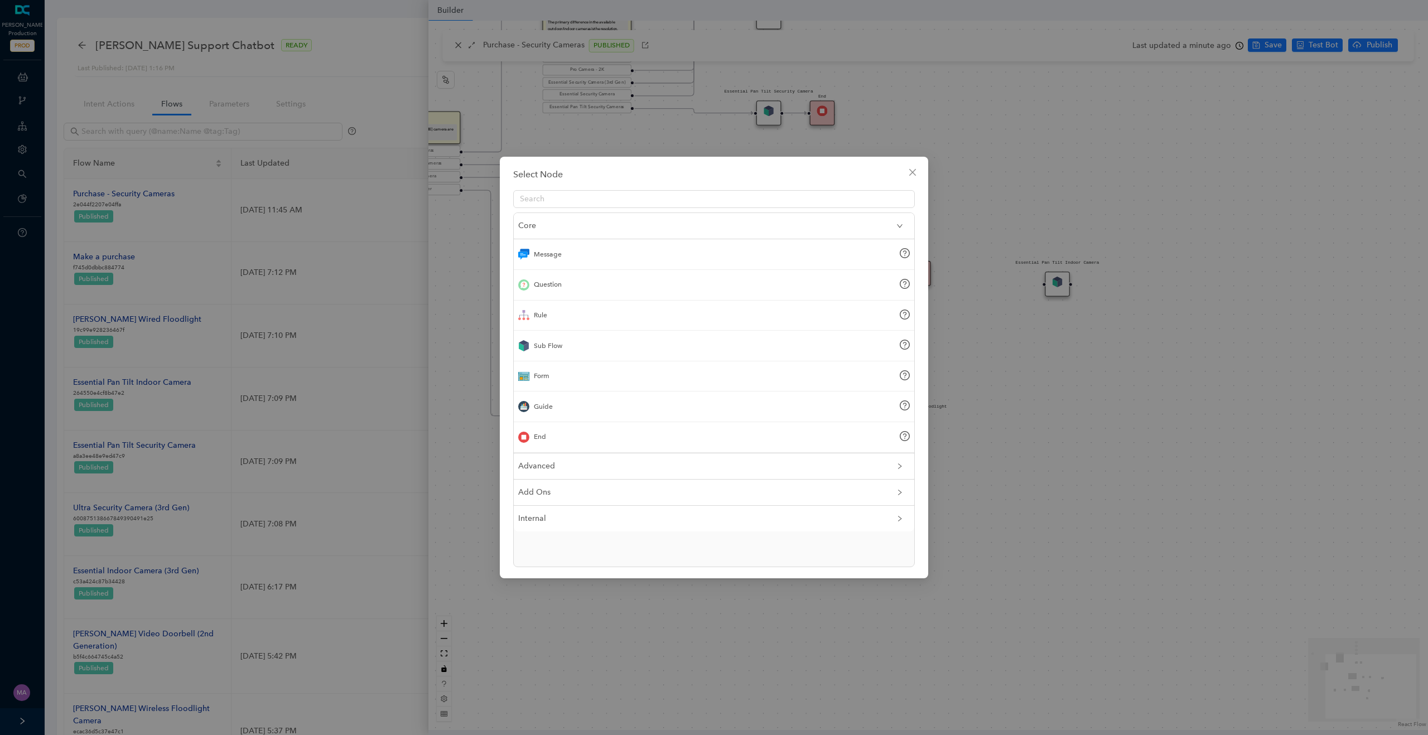
click at [538, 346] on div "Sub Flow" at bounding box center [548, 346] width 28 height 11
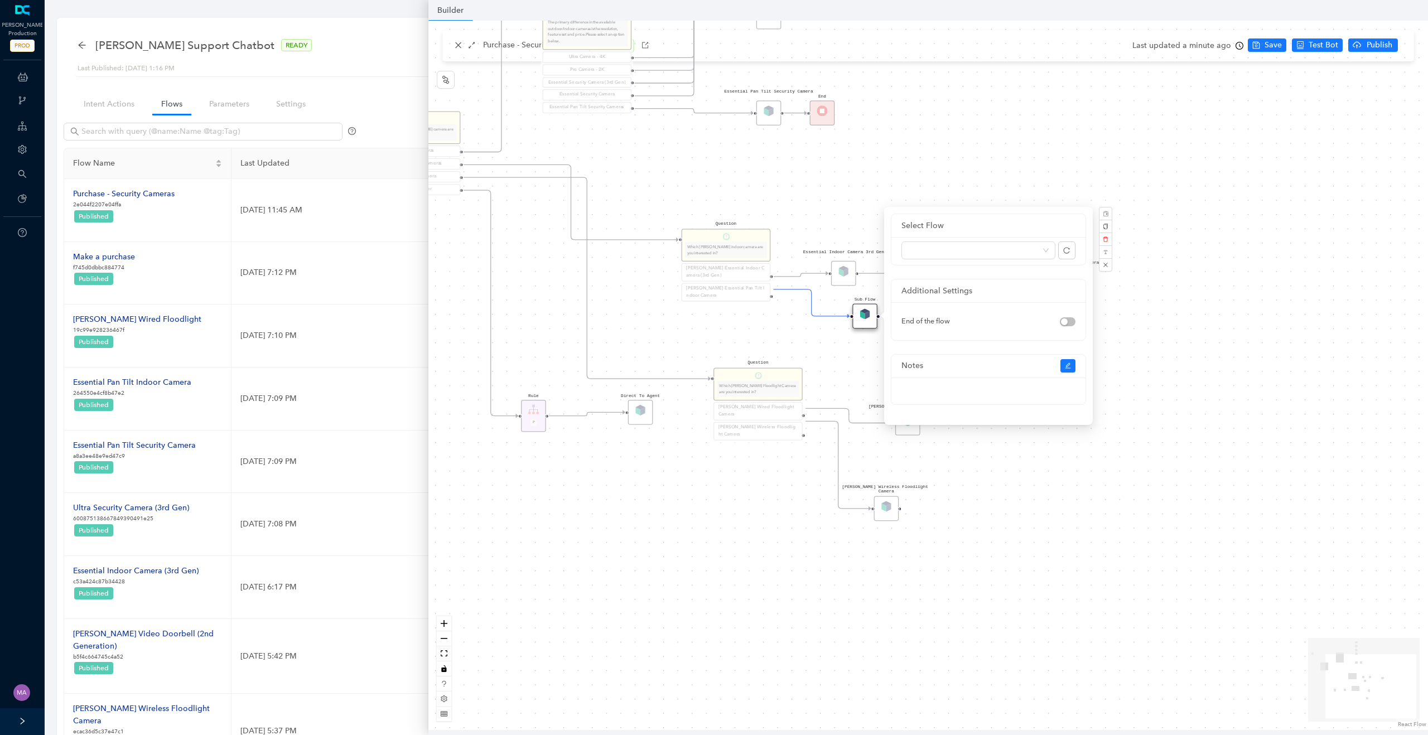
click at [842, 331] on div "Rule P Start Question What type of [PERSON_NAME] camera are you looking for? Se…" at bounding box center [928, 375] width 1000 height 709
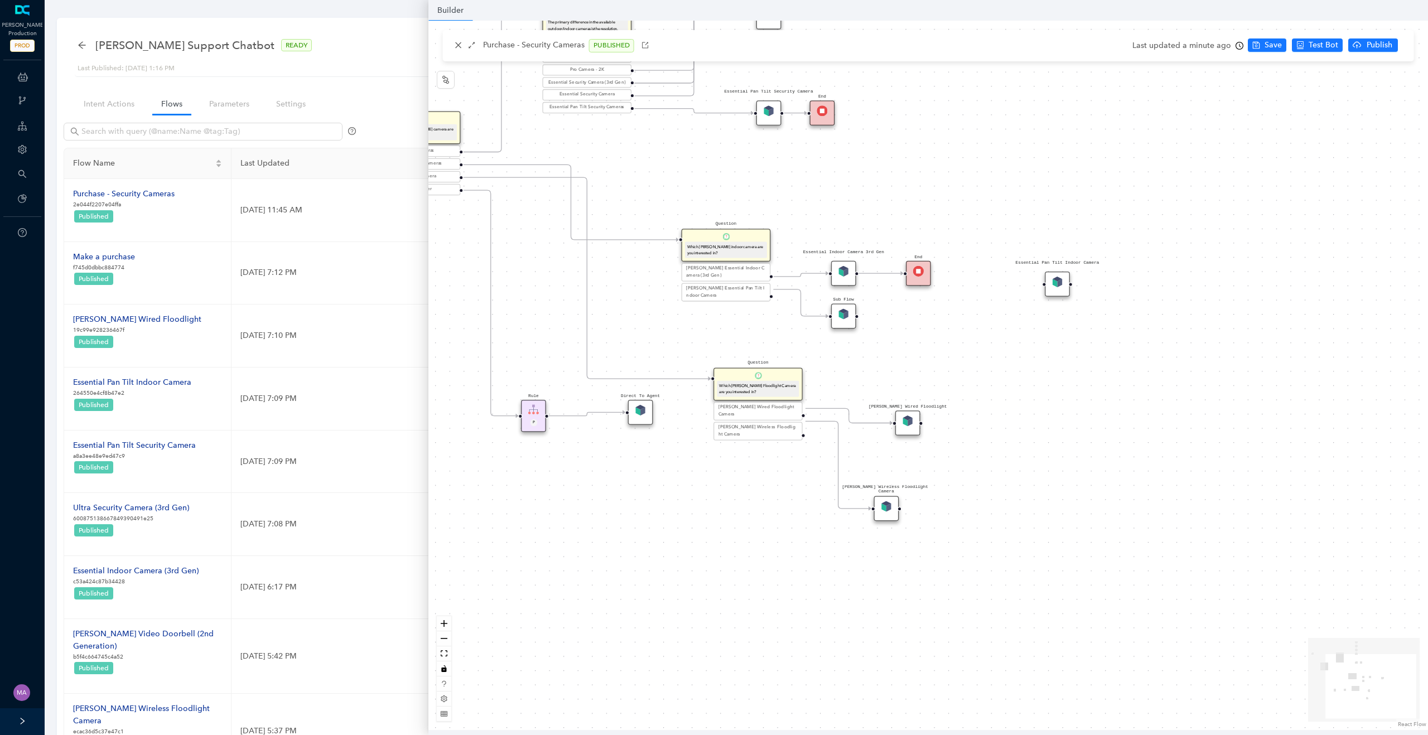
drag, startPoint x: 860, startPoint y: 321, endPoint x: 841, endPoint y: 323, distance: 19.0
click at [841, 323] on div "Sub Flow" at bounding box center [843, 315] width 25 height 25
drag, startPoint x: 856, startPoint y: 317, endPoint x: 902, endPoint y: 278, distance: 59.8
click at [902, 278] on div "Rule P Start Question What type of [PERSON_NAME] camera are you looking for? Se…" at bounding box center [774, 511] width 1277 height 906
drag, startPoint x: 914, startPoint y: 272, endPoint x: 914, endPoint y: 289, distance: 17.3
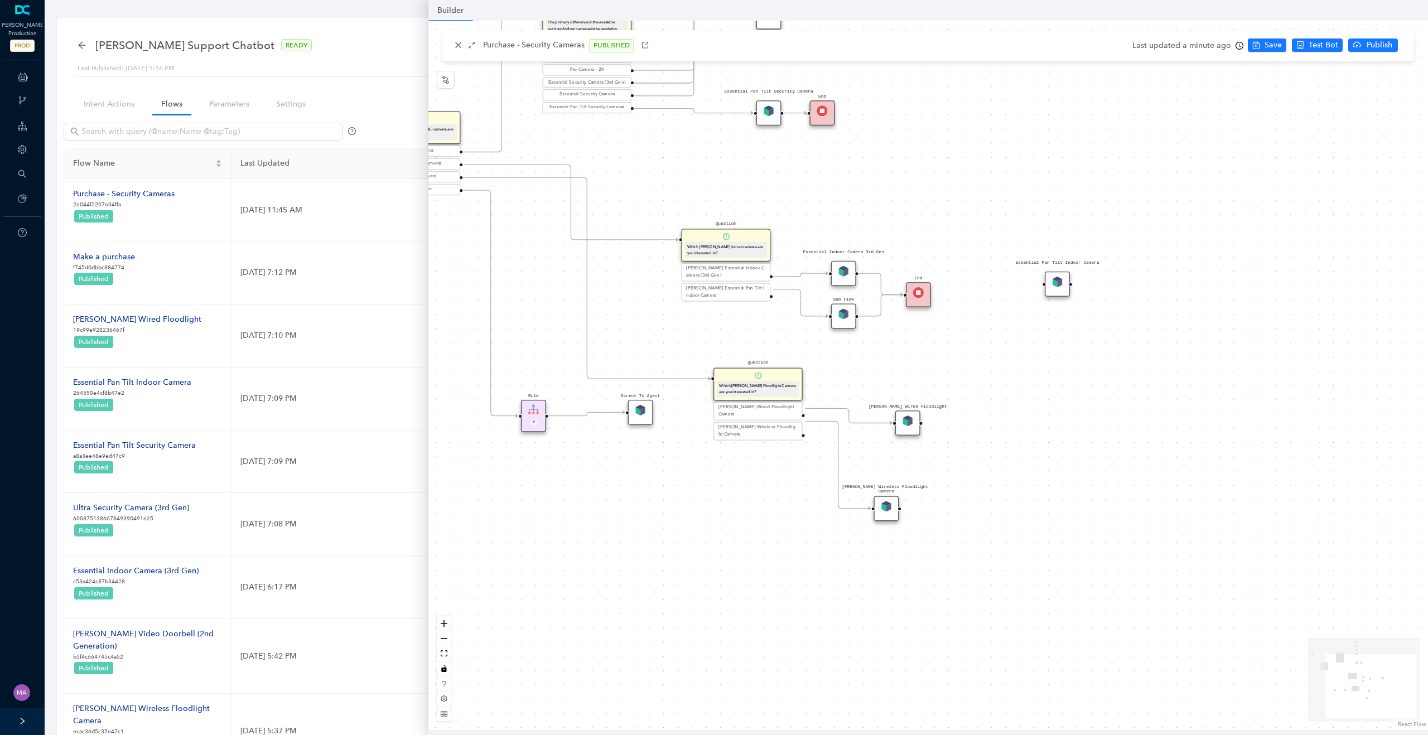
click at [914, 289] on img at bounding box center [918, 292] width 11 height 11
click at [843, 318] on img at bounding box center [843, 313] width 11 height 11
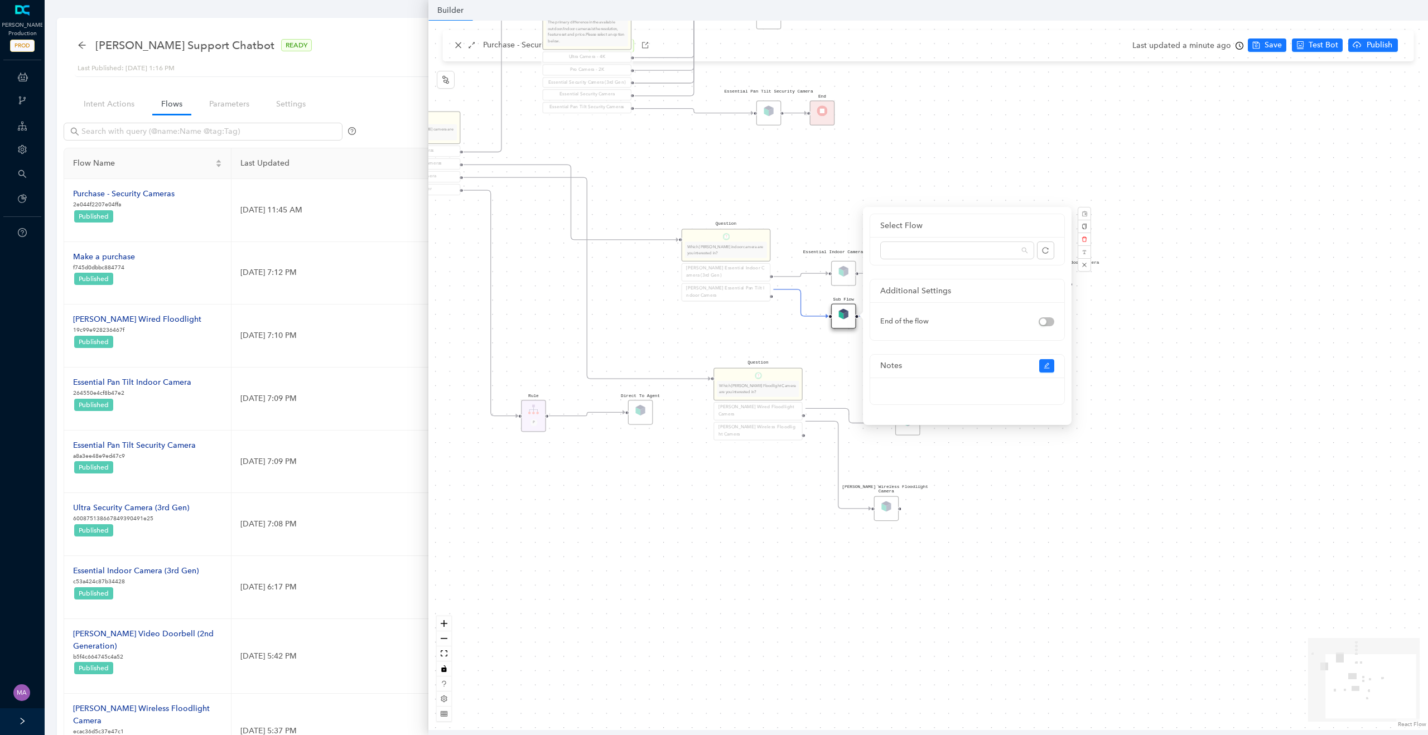
click at [945, 250] on span at bounding box center [957, 250] width 141 height 17
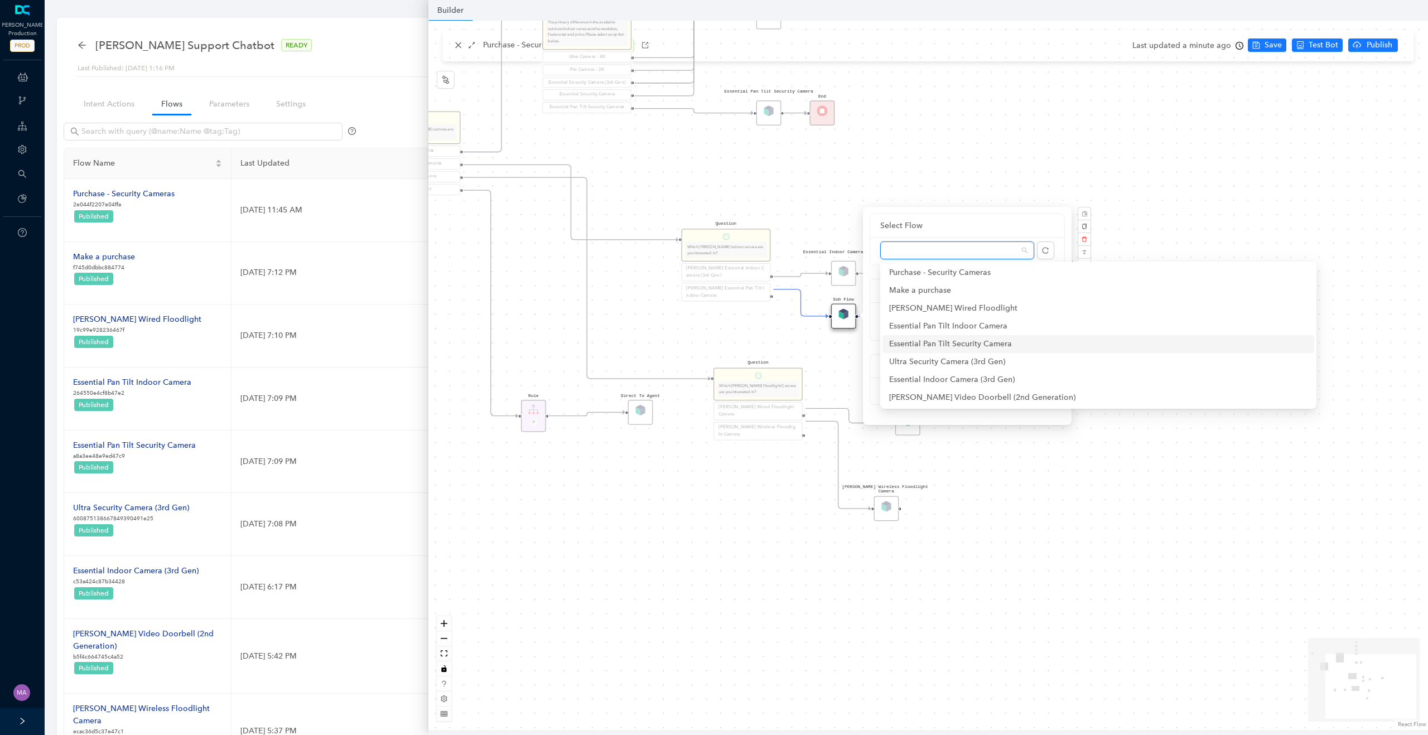
click at [941, 341] on div "Essential Pan Tilt Security Camera" at bounding box center [1098, 344] width 418 height 12
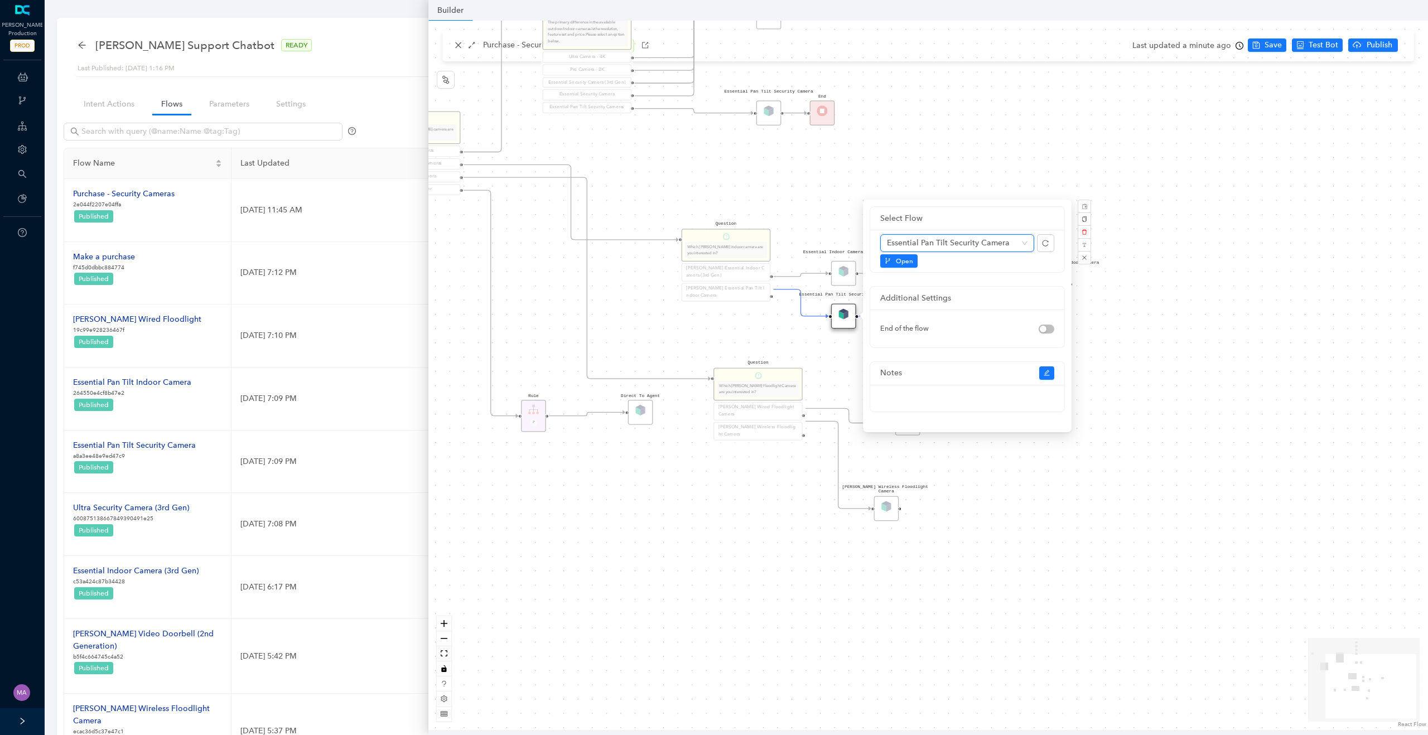
click at [767, 332] on div "Rule P Start Question What type of [PERSON_NAME] camera are you looking for? Se…" at bounding box center [928, 375] width 1000 height 709
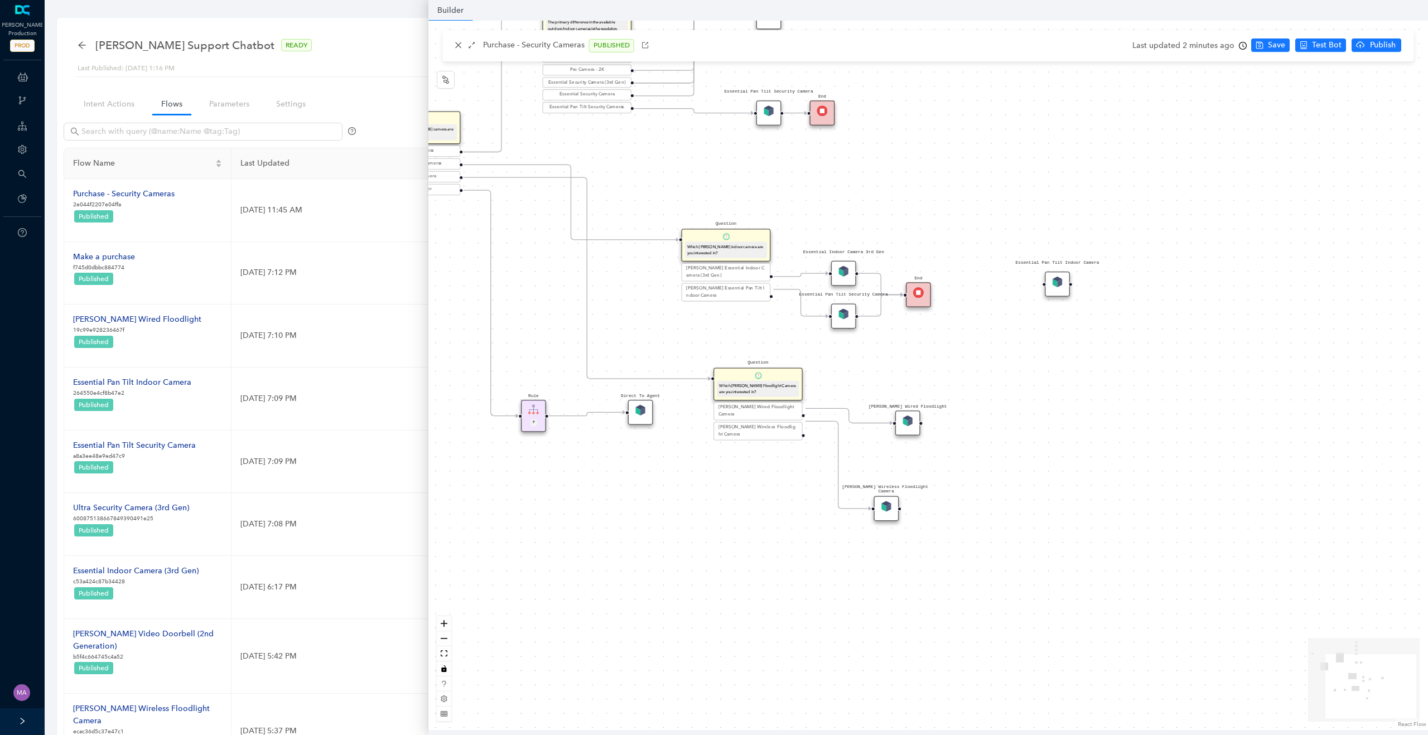
click at [846, 315] on img at bounding box center [843, 313] width 11 height 11
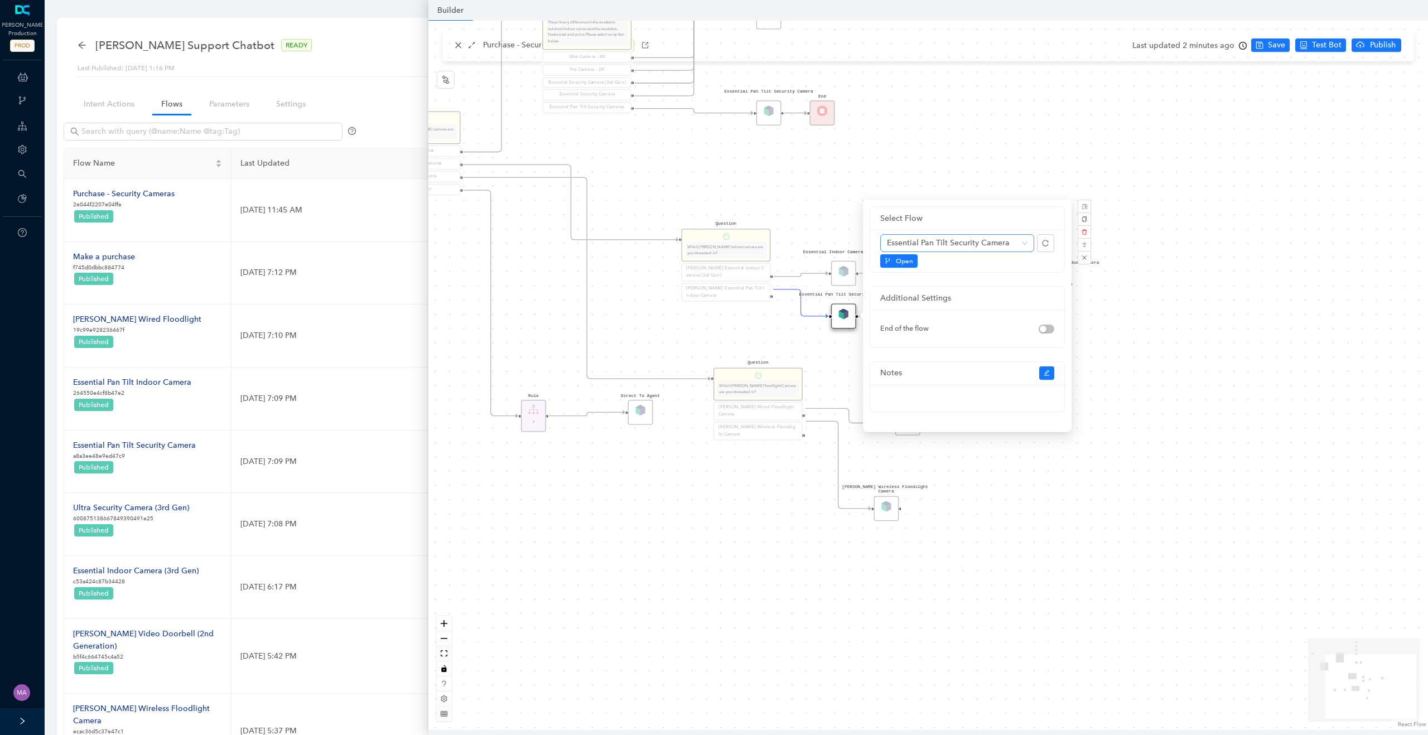
click at [973, 245] on span "Essential Pan Tilt Security Camera" at bounding box center [957, 243] width 141 height 17
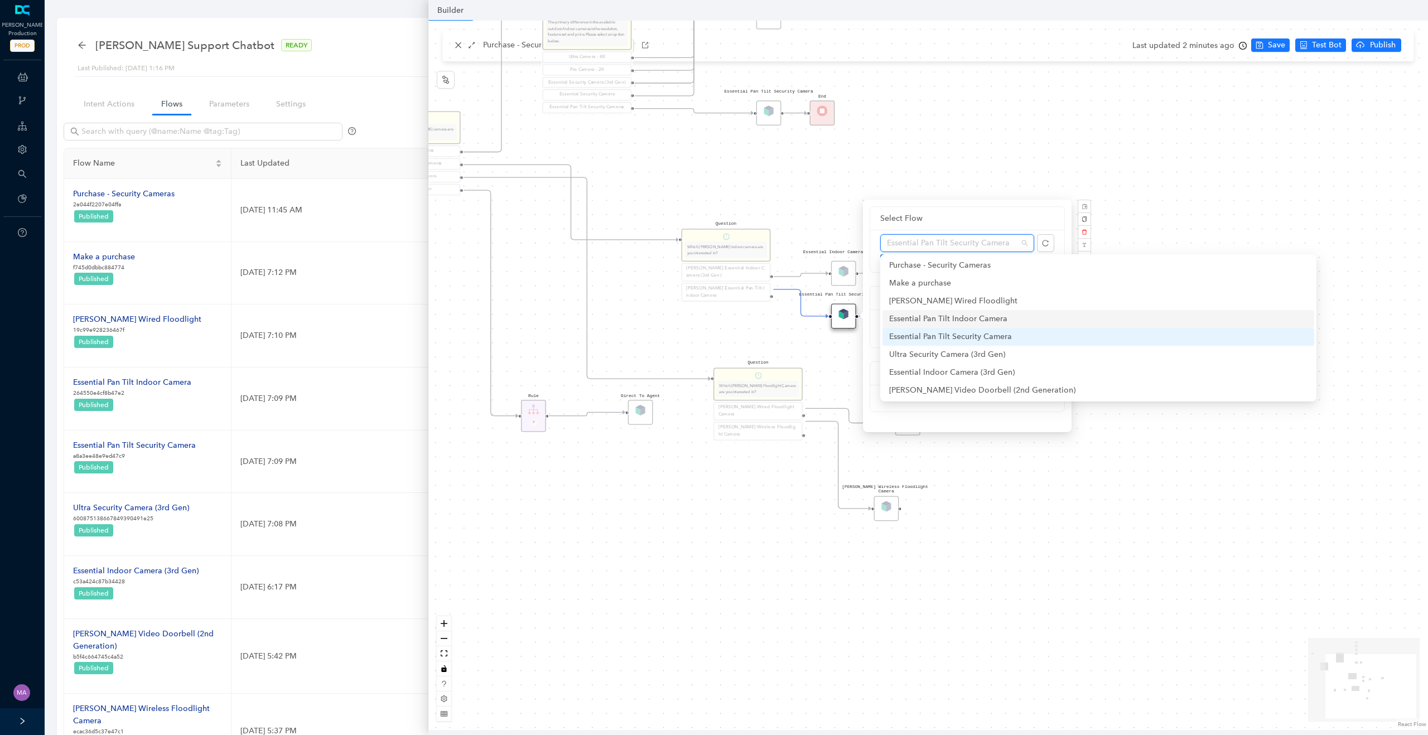
click at [961, 316] on div "Essential Pan Tilt Indoor Camera" at bounding box center [1098, 319] width 418 height 12
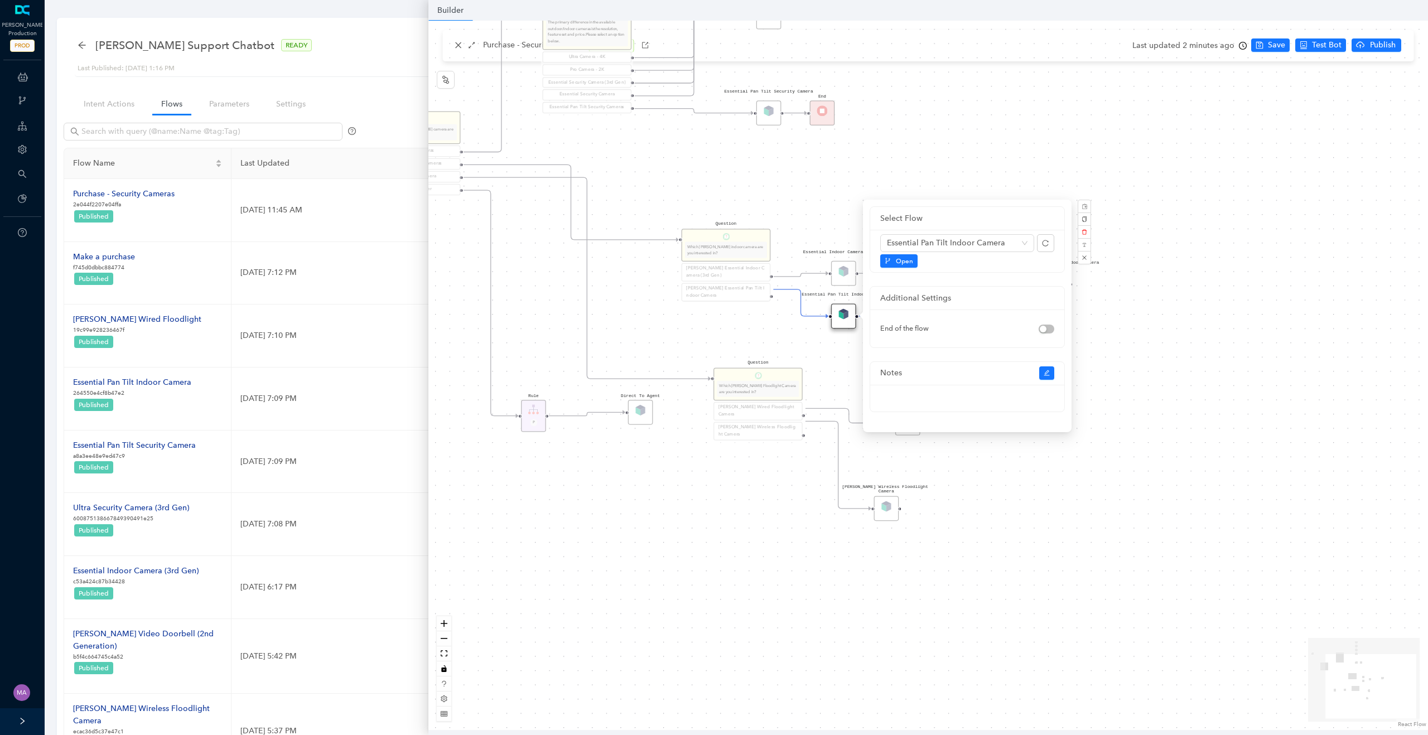
click at [789, 329] on div "Rule P Start Question What type of [PERSON_NAME] camera are you looking for? Se…" at bounding box center [928, 375] width 1000 height 709
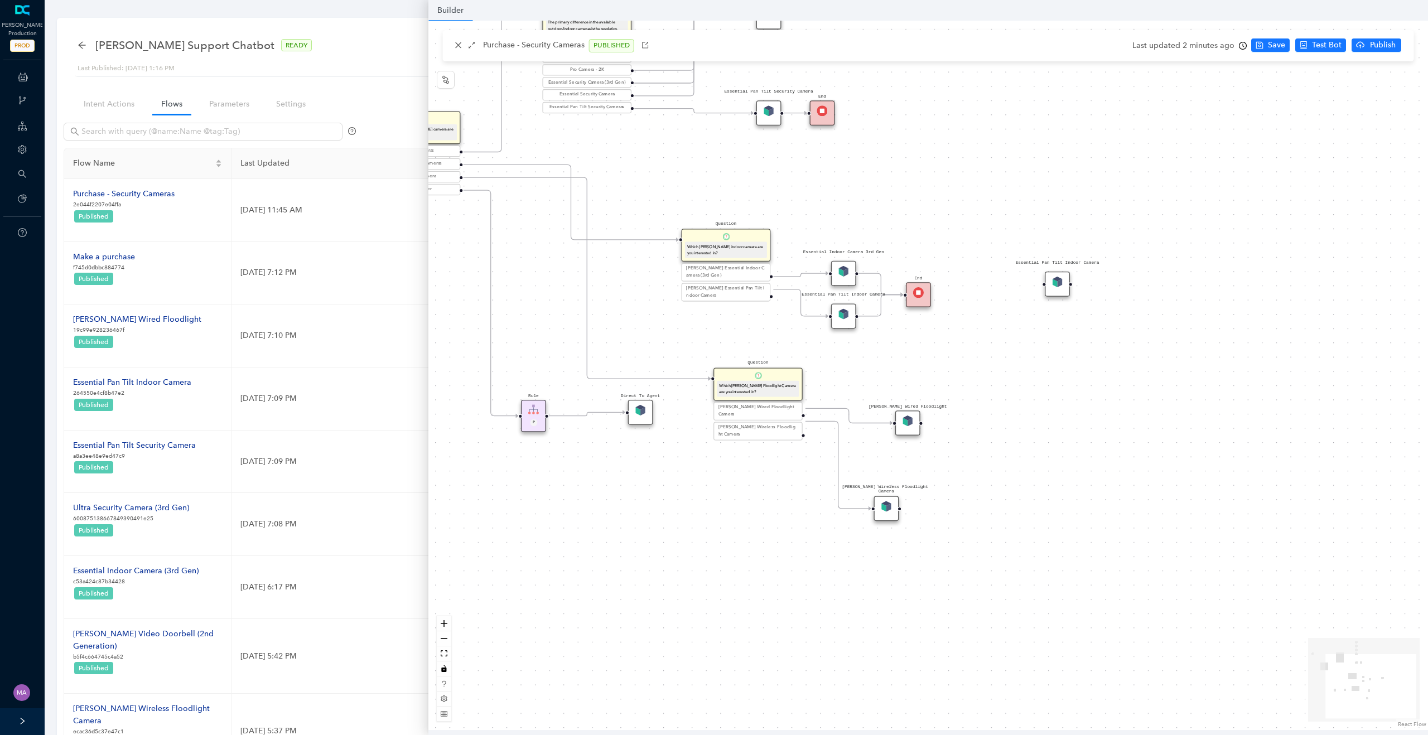
click at [1064, 292] on div "Essential Pan Tilt Indoor Camera" at bounding box center [1057, 284] width 25 height 25
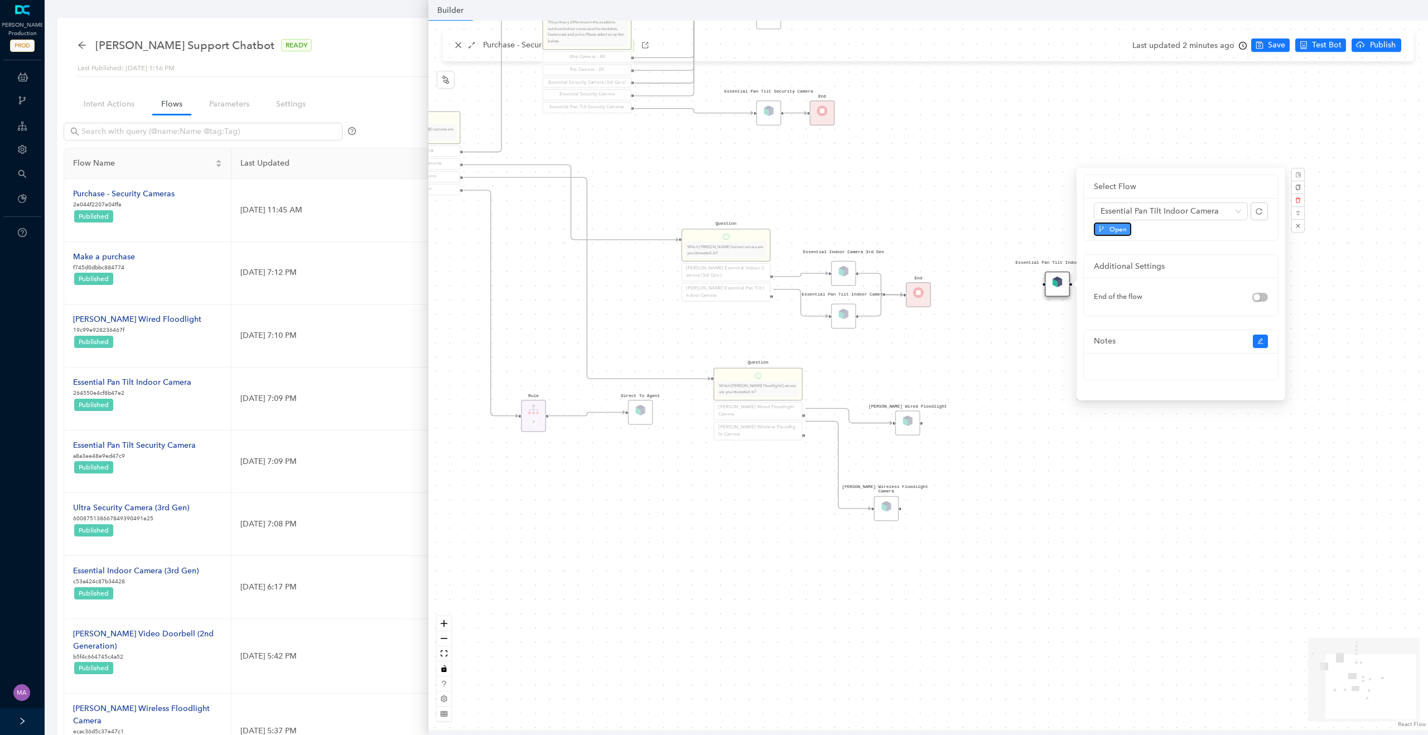
click at [1118, 230] on span "Open" at bounding box center [1117, 229] width 17 height 10
click at [711, 322] on div "Rule P Start Question What type of [PERSON_NAME] camera are you looking for? Se…" at bounding box center [928, 375] width 1000 height 709
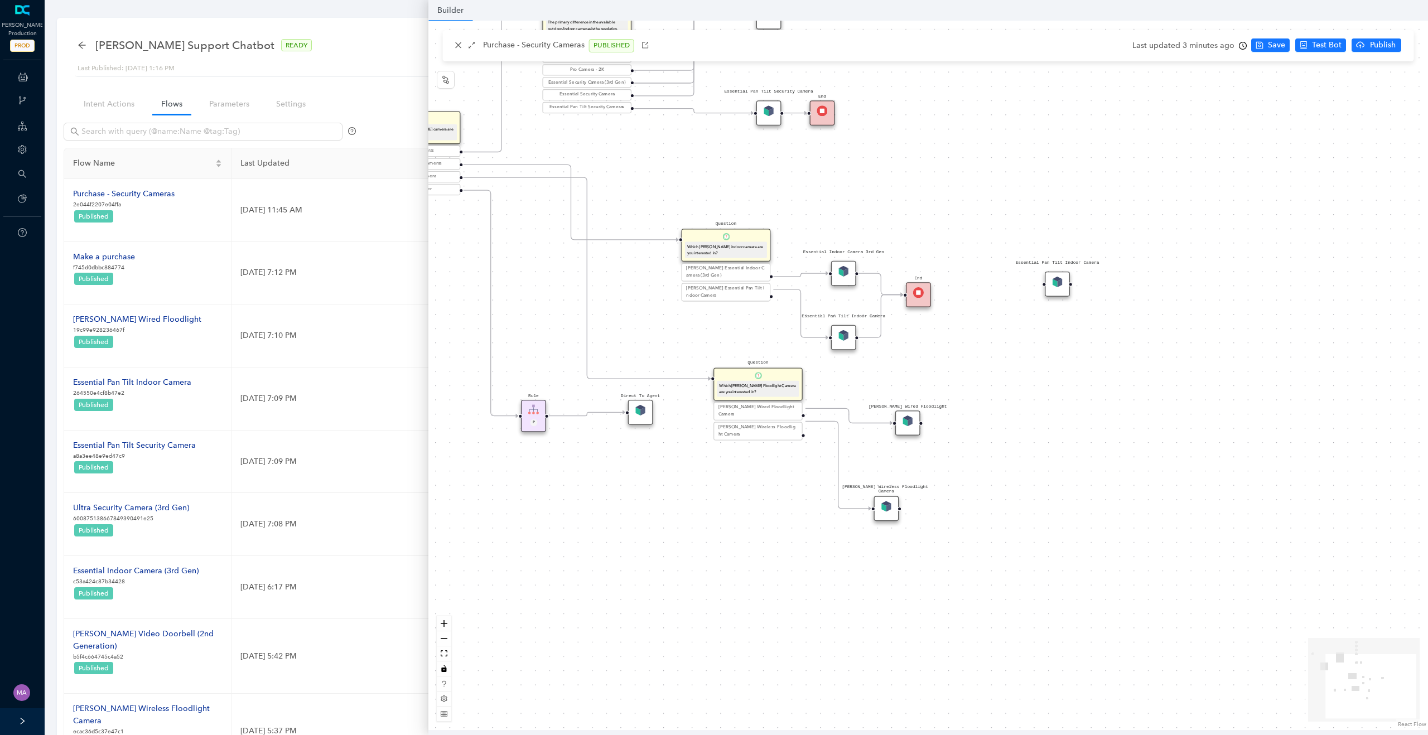
drag, startPoint x: 846, startPoint y: 321, endPoint x: 846, endPoint y: 345, distance: 24.0
click at [846, 345] on div "Essential Pan Tilt Indoor Camera" at bounding box center [843, 337] width 25 height 25
click at [1059, 292] on div "Essential Pan Tilt Indoor Camera" at bounding box center [1057, 284] width 25 height 25
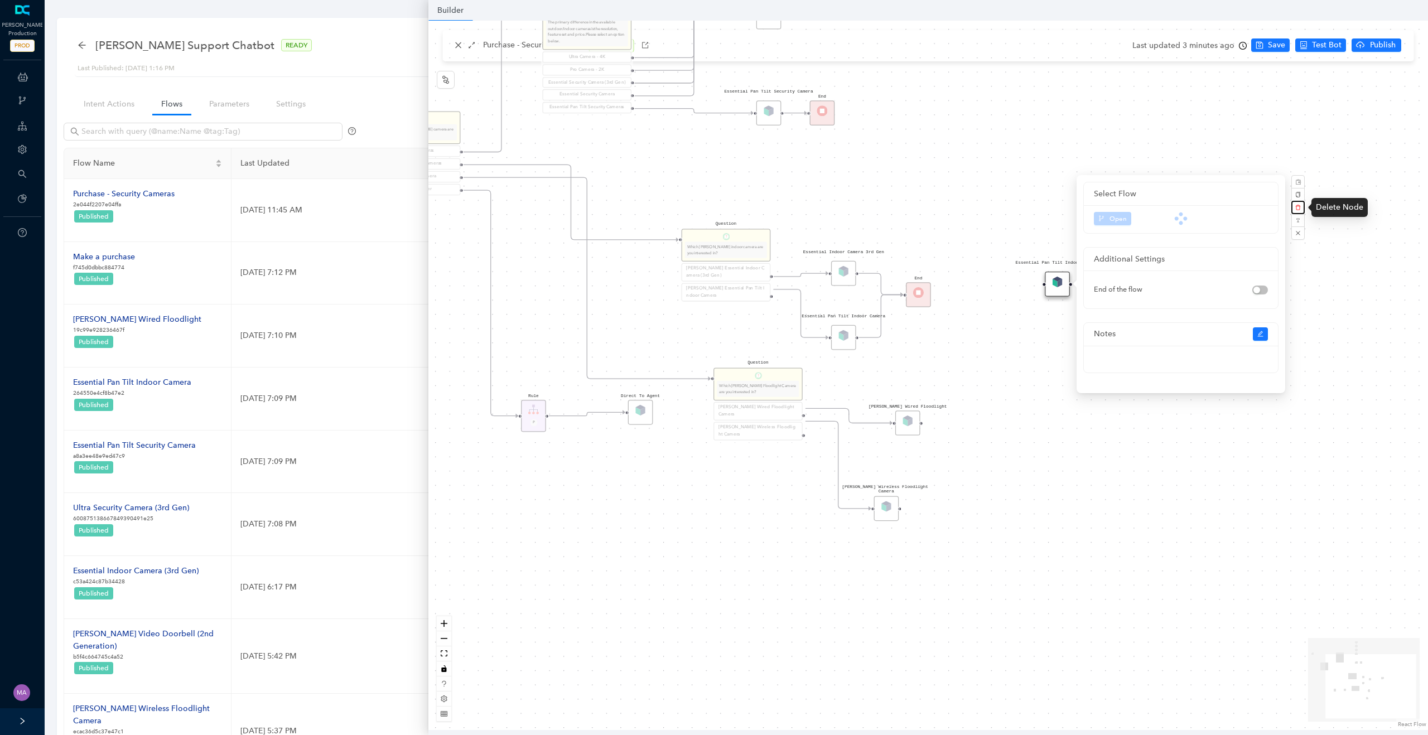
click at [1295, 204] on button "button" at bounding box center [1297, 207] width 13 height 13
click at [1357, 180] on span "Yes" at bounding box center [1357, 181] width 8 height 9
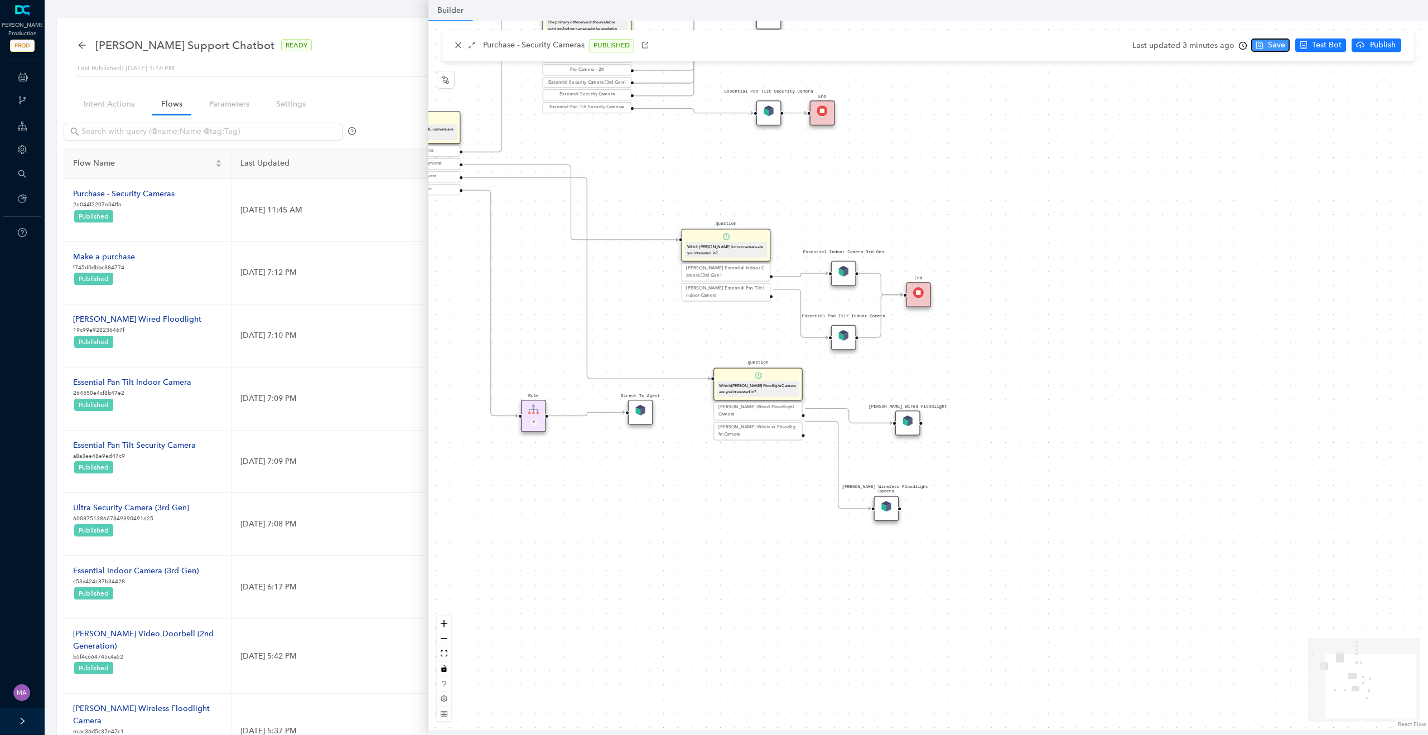
click at [1269, 45] on span "Save" at bounding box center [1276, 45] width 17 height 12
click at [1377, 45] on button "Publish" at bounding box center [1393, 44] width 50 height 13
click at [1415, 89] on span "Yes" at bounding box center [1412, 89] width 12 height 12
click at [1336, 62] on span "Test this flow" at bounding box center [1340, 65] width 47 height 12
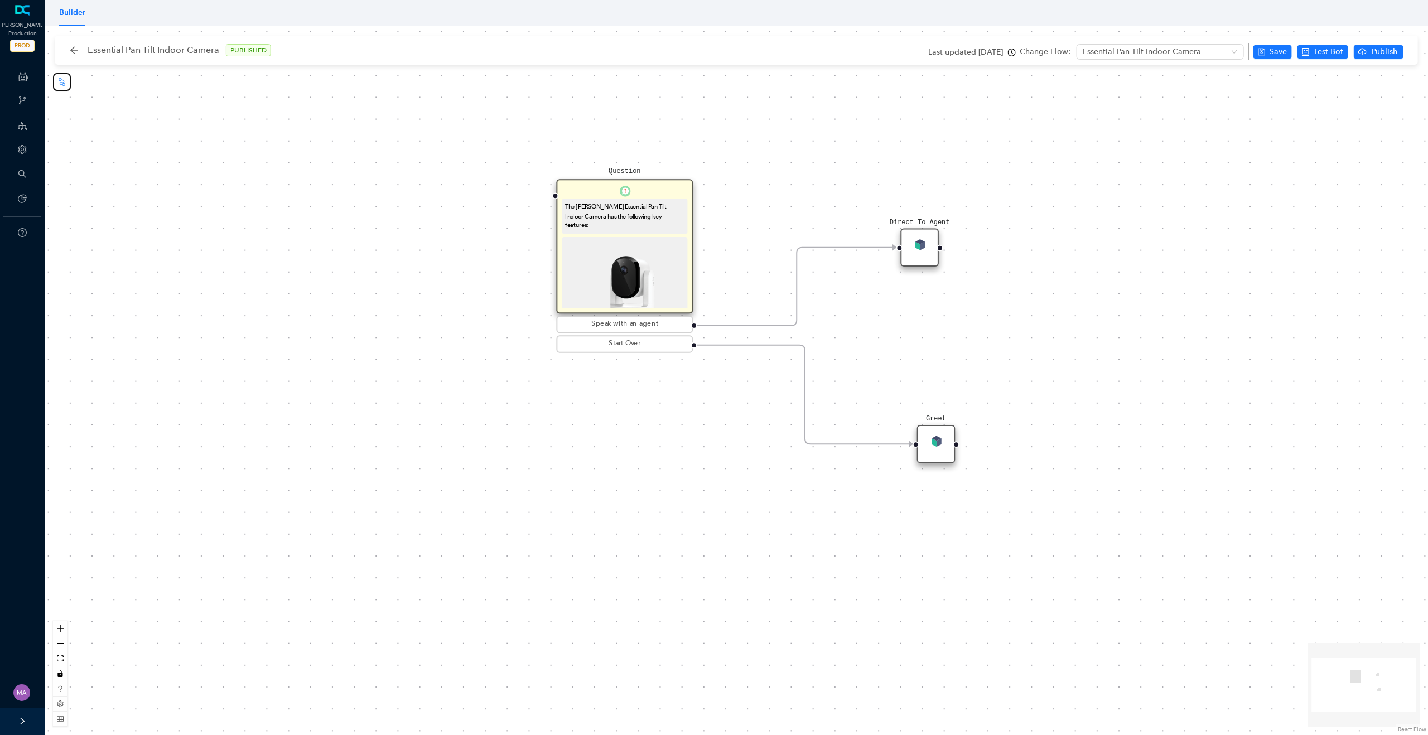
click at [60, 82] on icon "node-index" at bounding box center [61, 82] width 9 height 9
drag, startPoint x: 433, startPoint y: 214, endPoint x: 544, endPoint y: 201, distance: 112.3
click at [544, 201] on div "Question The [PERSON_NAME] Essential Pan Tilt Indoor Camera has the following k…" at bounding box center [736, 380] width 1383 height 709
click at [1275, 52] on span "Save" at bounding box center [1277, 52] width 17 height 12
click at [1382, 52] on span "Publish" at bounding box center [1384, 52] width 28 height 12
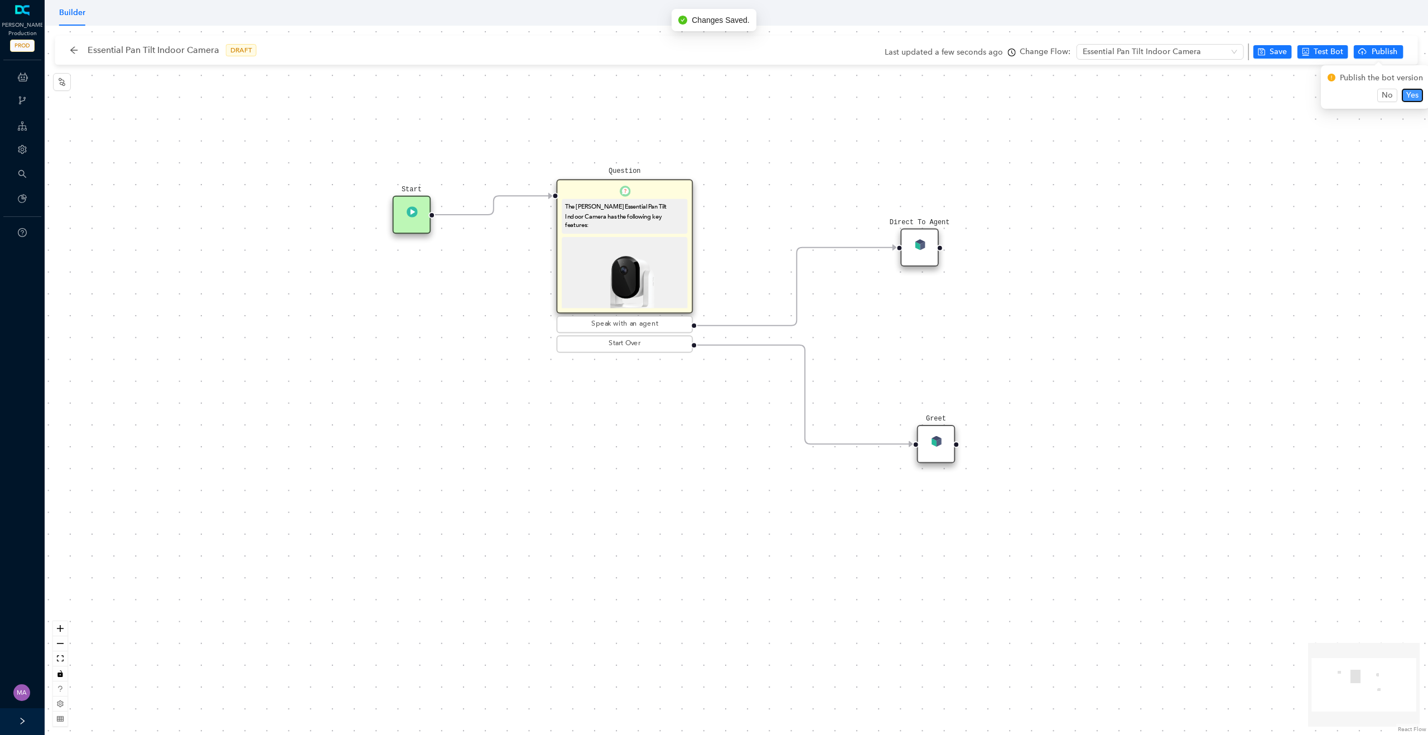
click at [1411, 94] on span "Yes" at bounding box center [1412, 95] width 12 height 12
click at [70, 51] on icon "arrow-left" at bounding box center [74, 50] width 9 height 9
